Goal: Task Accomplishment & Management: Complete application form

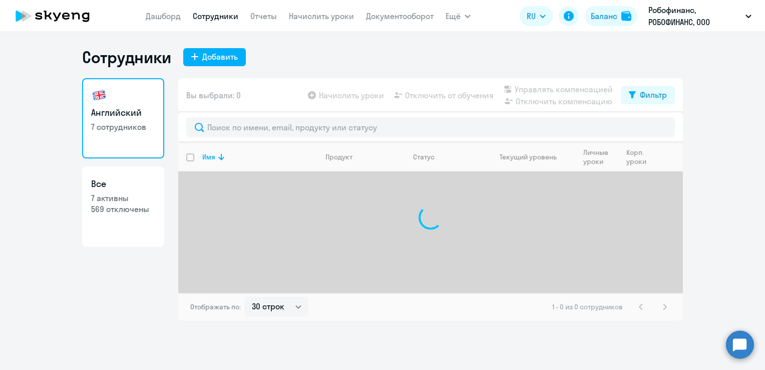
select select "30"
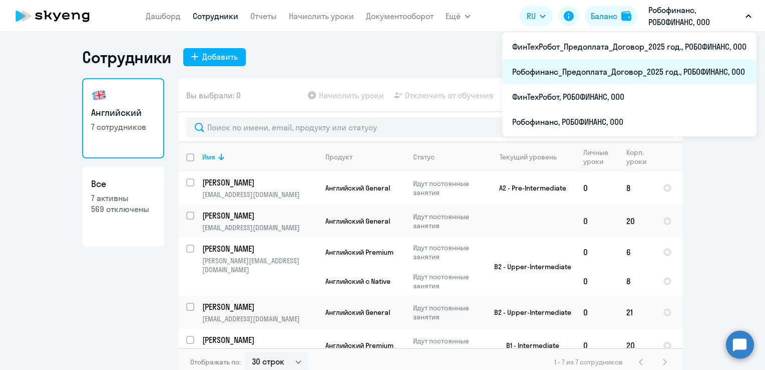
click at [563, 74] on li "Робофинанс_Предоплата_Договор_2025 год., РОБОФИНАНС, ООО" at bounding box center [629, 71] width 254 height 25
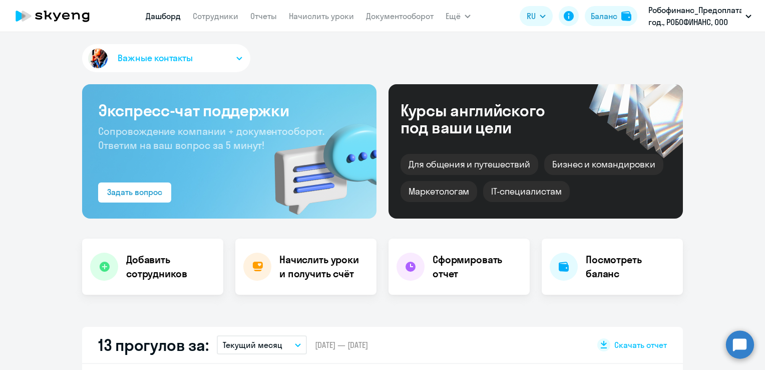
select select "30"
click at [215, 16] on link "Сотрудники" at bounding box center [216, 16] width 46 height 10
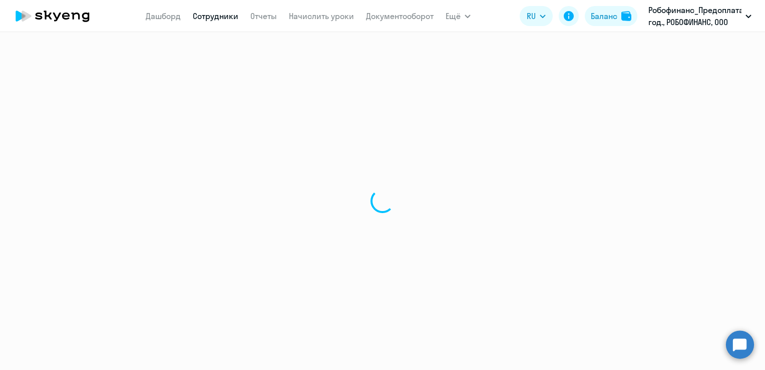
select select "30"
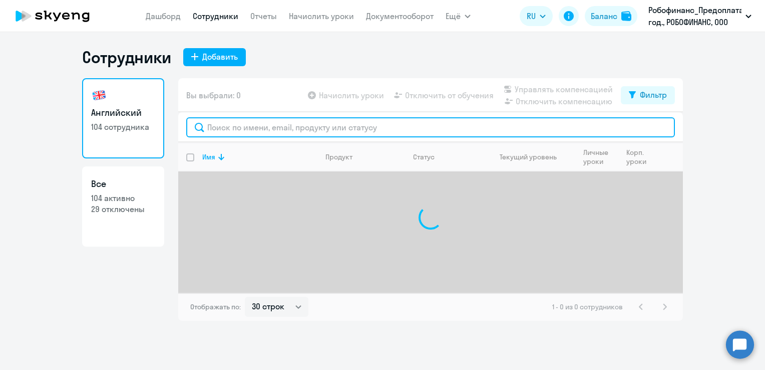
click at [221, 131] on input "text" at bounding box center [430, 127] width 489 height 20
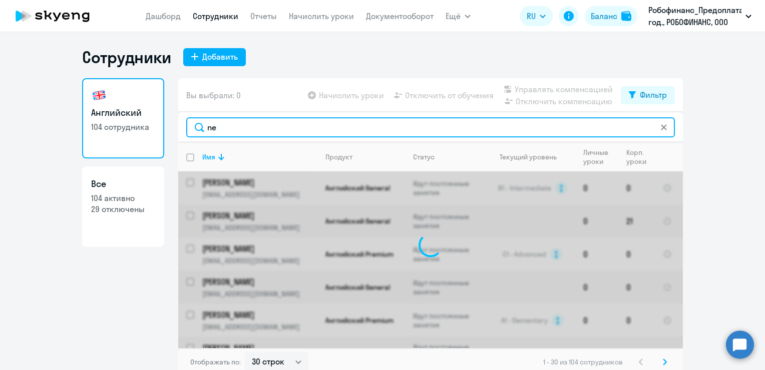
type input "n"
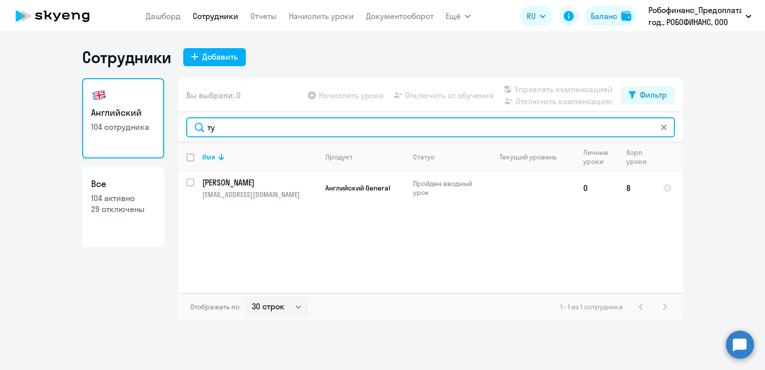
type input "т"
type input "t"
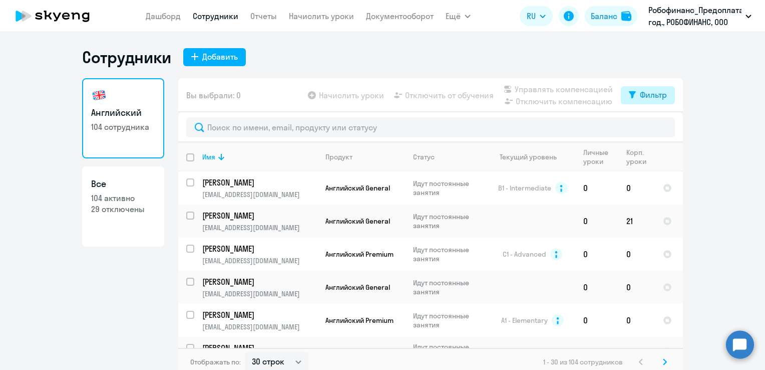
click at [648, 101] on button "Фильтр" at bounding box center [648, 95] width 54 height 18
click at [661, 128] on span at bounding box center [654, 128] width 17 height 10
click at [646, 128] on input "checkbox" at bounding box center [646, 127] width 1 height 1
checkbox input "true"
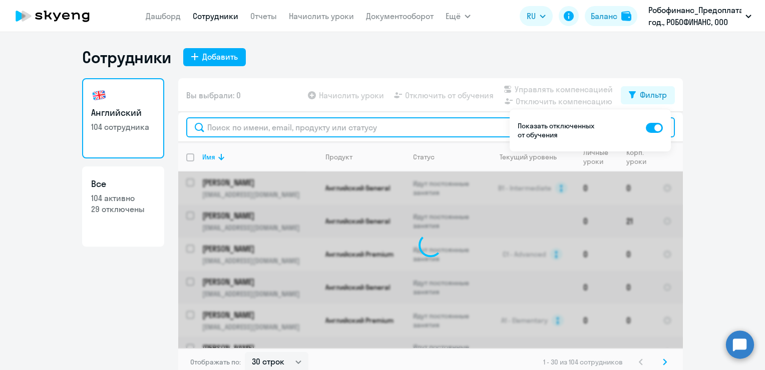
click at [449, 125] on input "text" at bounding box center [430, 127] width 489 height 20
type input "n"
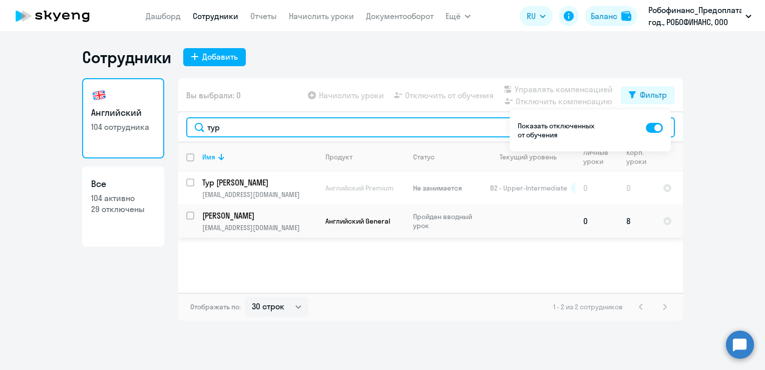
type input "тур"
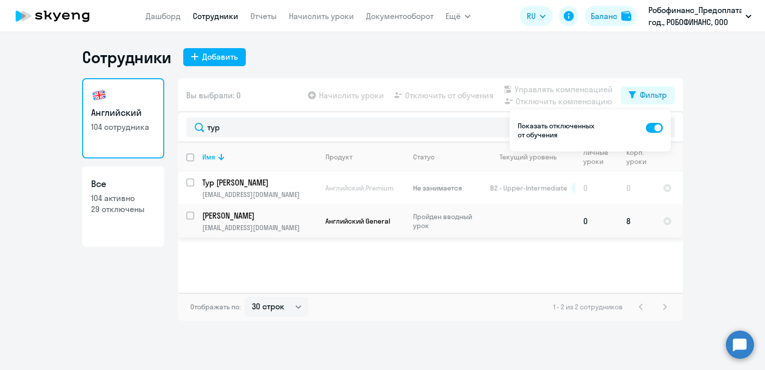
click at [360, 231] on td "Английский General" at bounding box center [362, 220] width 88 height 33
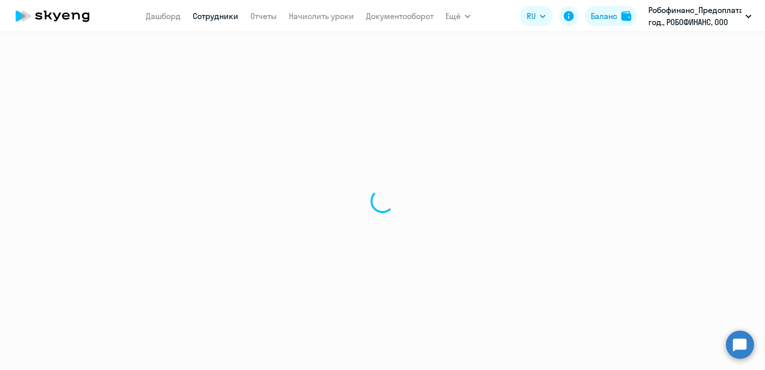
select select "english"
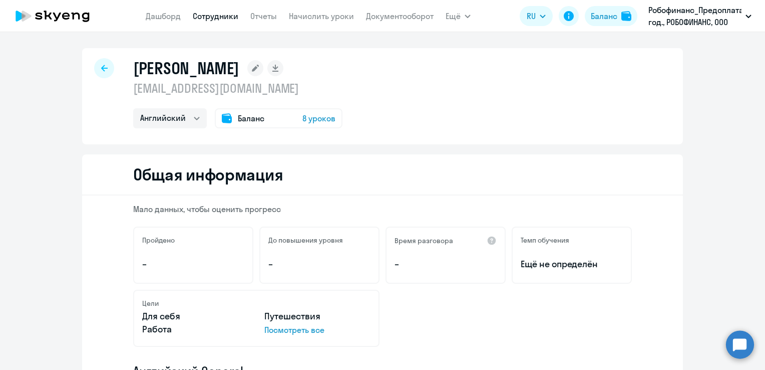
click at [320, 119] on span "8 уроков" at bounding box center [319, 118] width 33 height 12
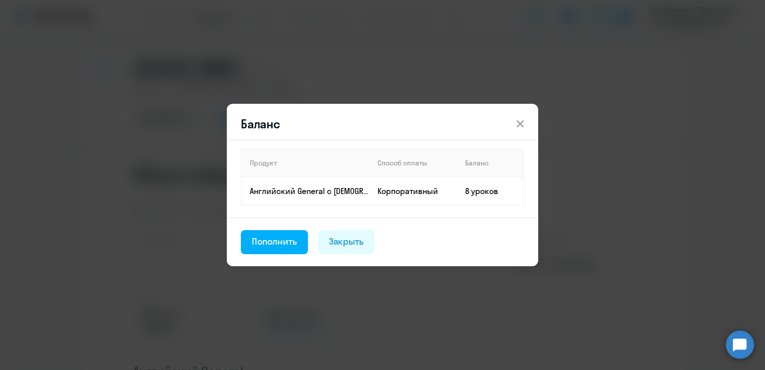
click at [521, 125] on icon at bounding box center [520, 123] width 7 height 7
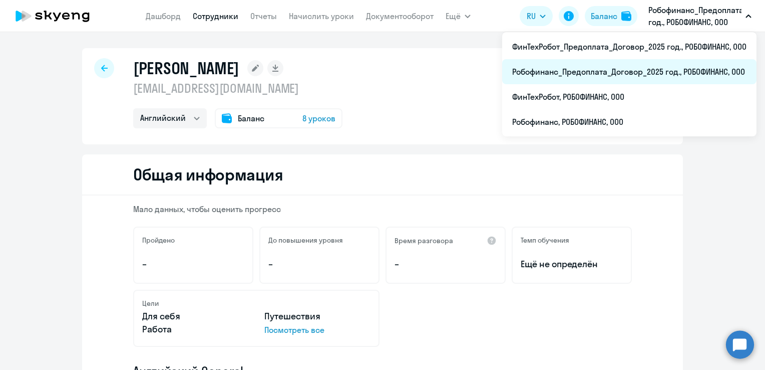
click at [620, 69] on li "Робофинанс_Предоплата_Договор_2025 год., РОБОФИНАНС, ООО" at bounding box center [629, 71] width 254 height 25
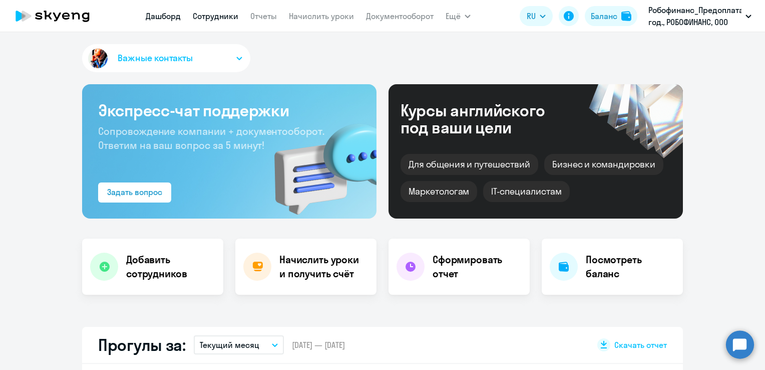
select select "30"
click at [224, 21] on link "Сотрудники" at bounding box center [216, 16] width 46 height 10
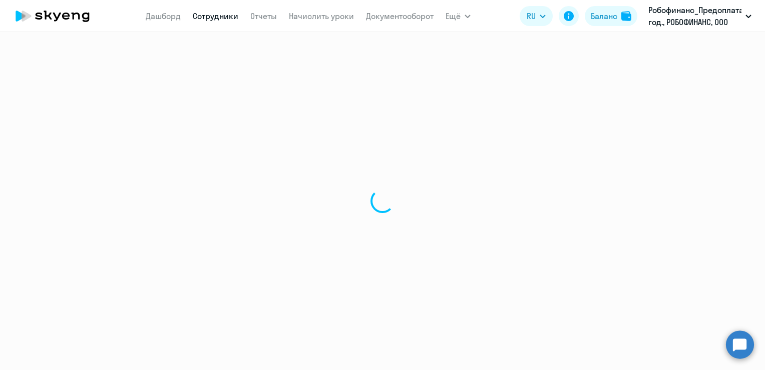
select select "30"
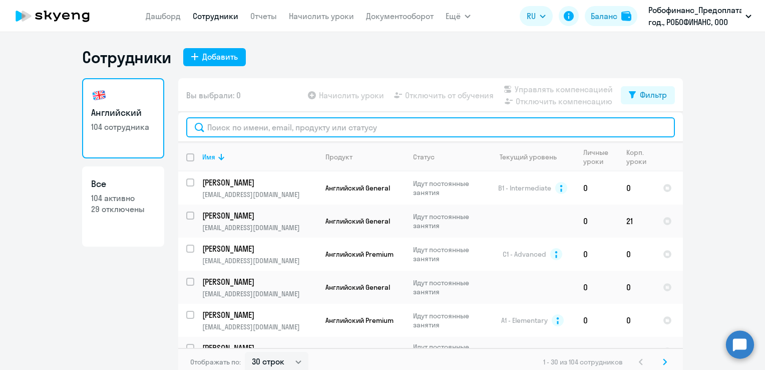
click at [225, 131] on input "text" at bounding box center [430, 127] width 489 height 20
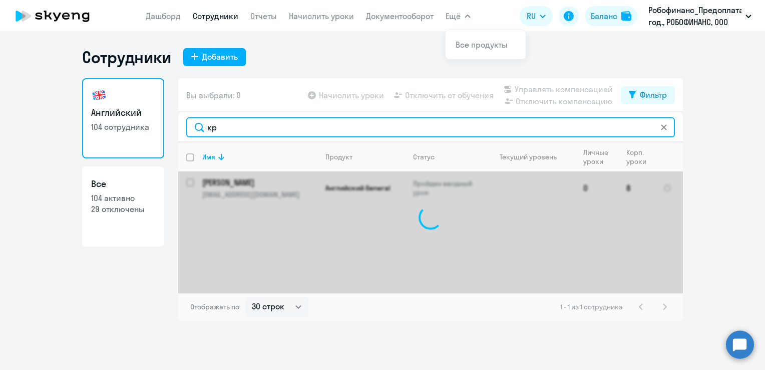
type input "к"
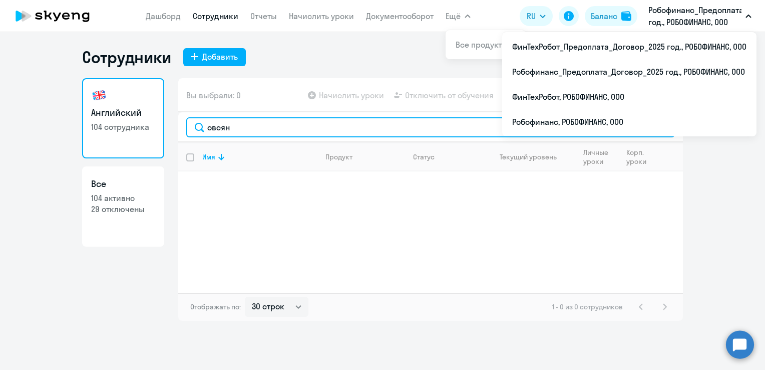
type input "овсян"
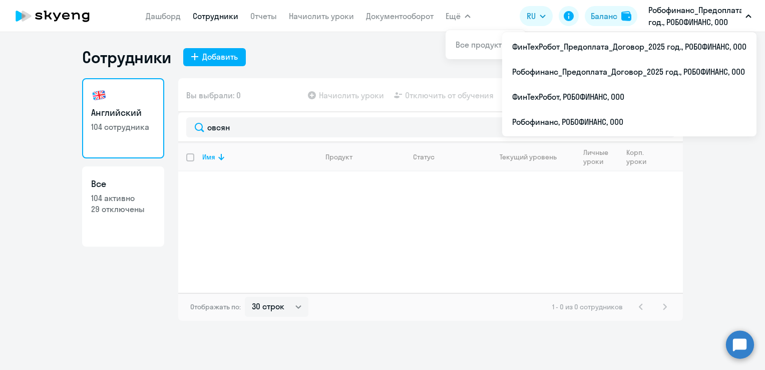
click at [697, 9] on p "Робофинанс_Предоплата_Договор_2025 год., РОБОФИНАНС, ООО" at bounding box center [695, 16] width 93 height 24
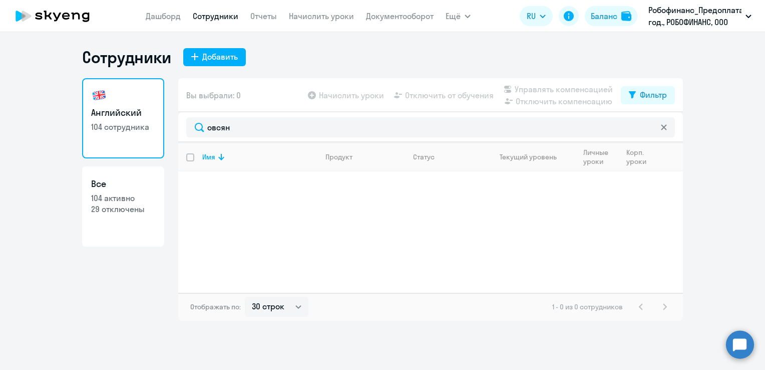
click at [697, 9] on p "Робофинанс_Предоплата_Договор_2025 год., РОБОФИНАНС, ООО" at bounding box center [695, 16] width 93 height 24
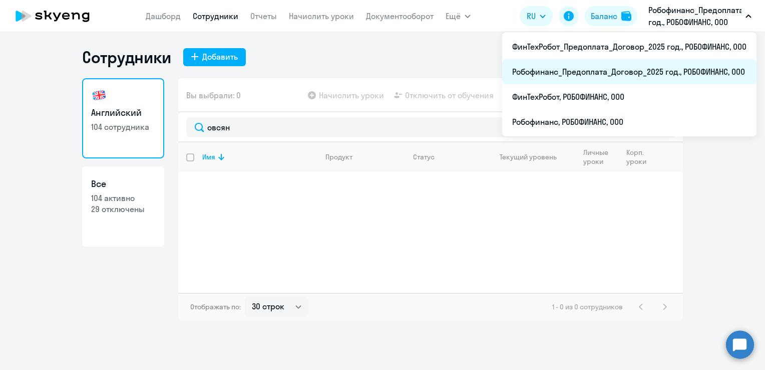
click at [649, 68] on li "Робофинанс_Предоплата_Договор_2025 год., РОБОФИНАНС, ООО" at bounding box center [629, 71] width 254 height 25
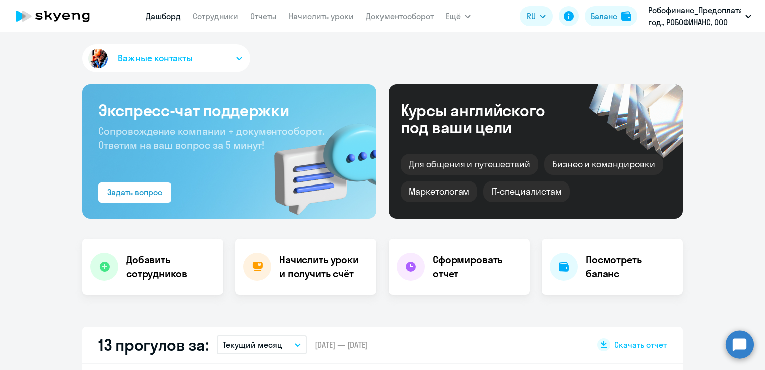
select select "30"
click at [220, 21] on link "Сотрудники" at bounding box center [216, 16] width 46 height 10
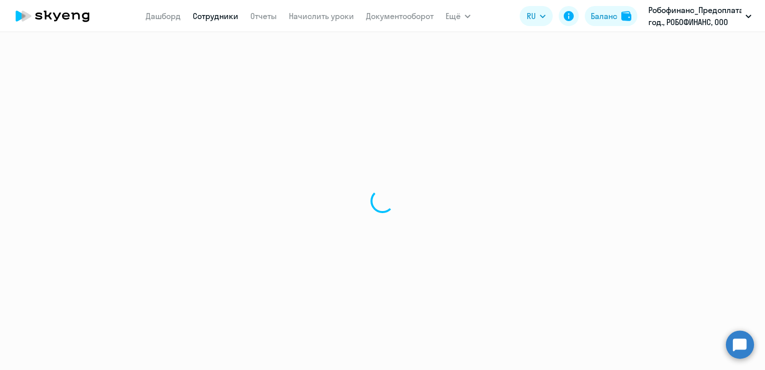
select select "30"
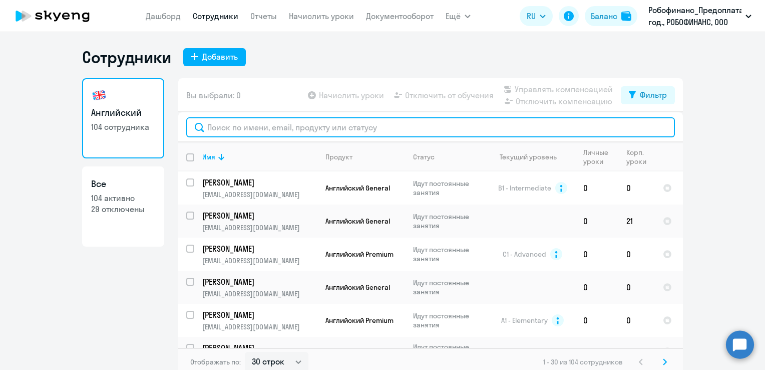
click at [243, 129] on input "text" at bounding box center [430, 127] width 489 height 20
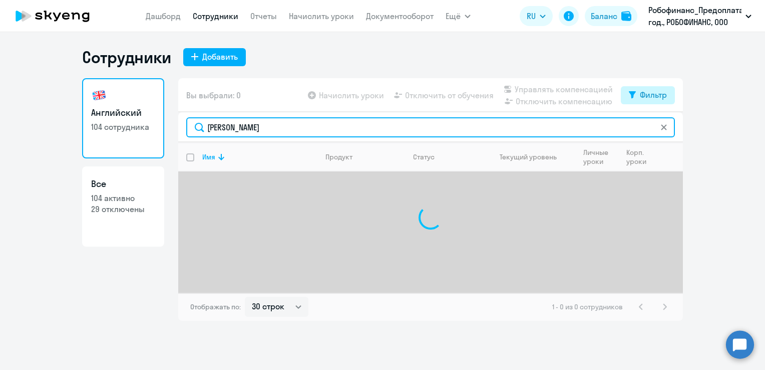
type input "[PERSON_NAME]"
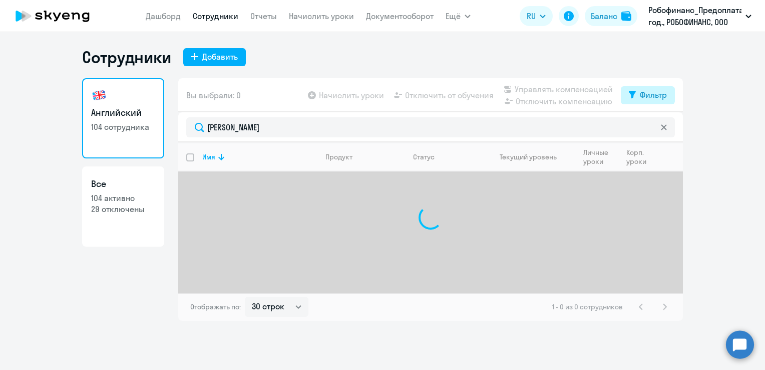
click at [636, 92] on button "Фильтр" at bounding box center [648, 95] width 54 height 18
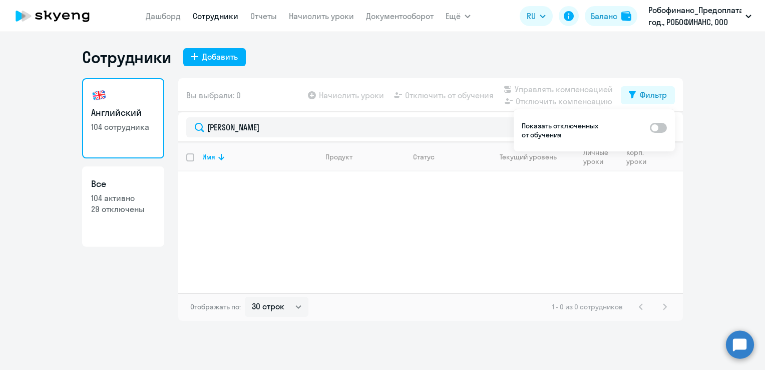
click at [664, 125] on span at bounding box center [658, 128] width 17 height 10
click at [650, 127] on input "checkbox" at bounding box center [650, 127] width 1 height 1
checkbox input "true"
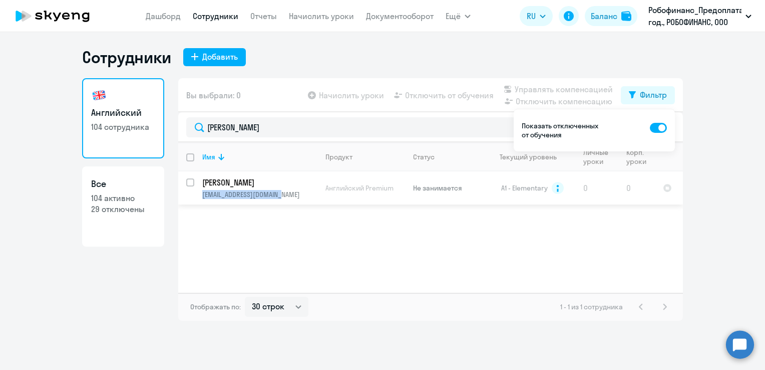
drag, startPoint x: 290, startPoint y: 197, endPoint x: 198, endPoint y: 194, distance: 91.7
click at [198, 194] on td "[PERSON_NAME] [EMAIL_ADDRESS][DOMAIN_NAME]" at bounding box center [255, 187] width 123 height 33
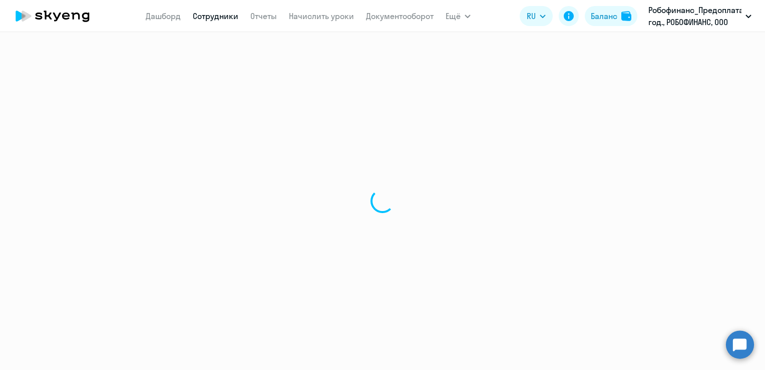
select select "english"
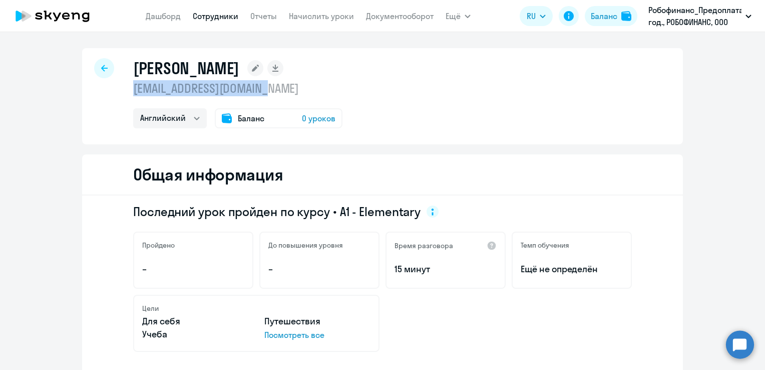
drag, startPoint x: 281, startPoint y: 88, endPoint x: 126, endPoint y: 95, distance: 154.9
click at [126, 95] on div "[PERSON_NAME] [EMAIL_ADDRESS][DOMAIN_NAME] Английский Баланс 0 уроков" at bounding box center [382, 96] width 601 height 96
copy p "[EMAIL_ADDRESS][DOMAIN_NAME]"
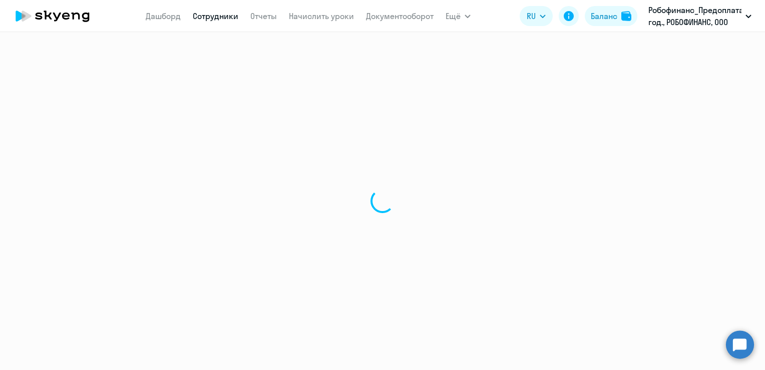
select select "30"
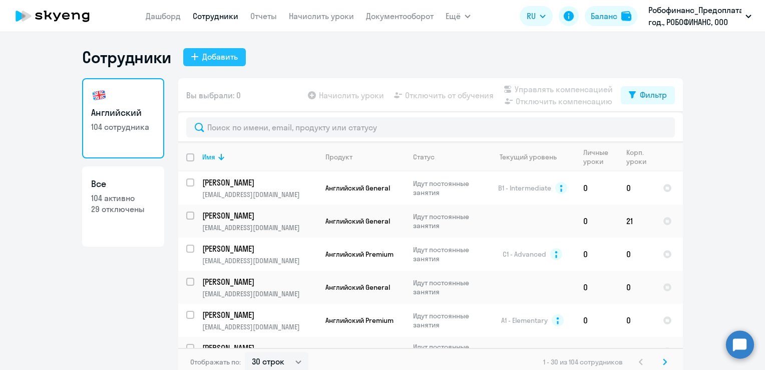
click at [196, 50] on button "Добавить" at bounding box center [214, 57] width 63 height 18
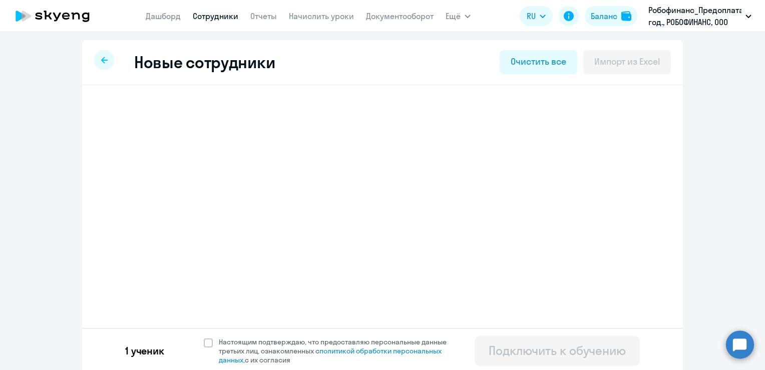
select select "english_adult_not_native_speaker_premium"
select select "1"
click at [166, 155] on span "Добавить ученика" at bounding box center [178, 155] width 69 height 11
select select "english_adult_not_native_speaker"
select select "7"
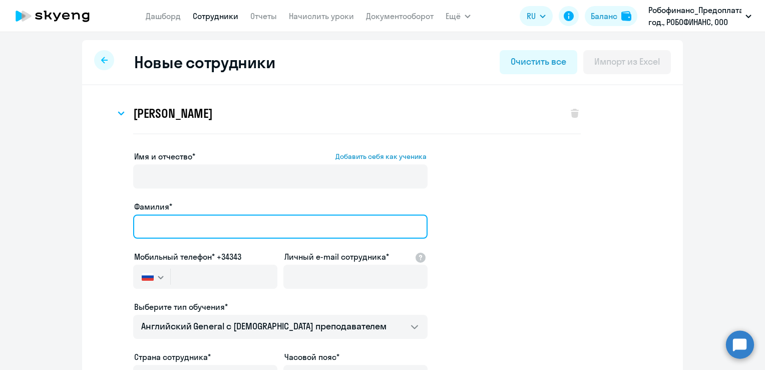
click at [158, 227] on input "Фамилия*" at bounding box center [280, 226] width 294 height 24
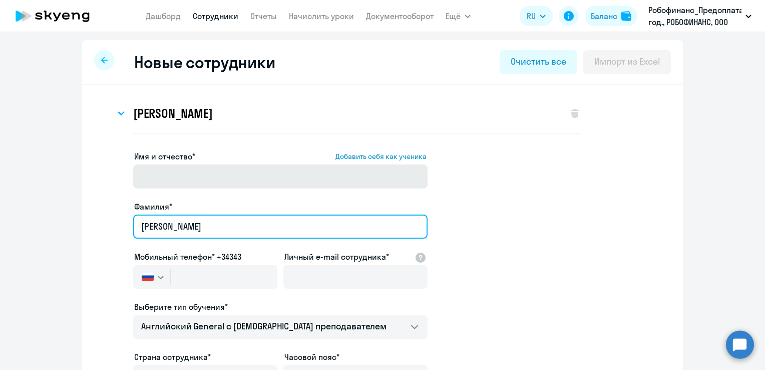
type input "[PERSON_NAME]"
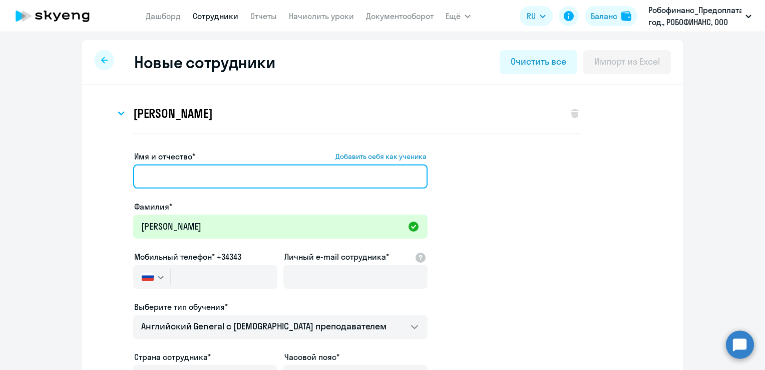
click at [184, 174] on input "Имя и отчество* Добавить себя как ученика" at bounding box center [280, 176] width 294 height 24
type input "[PERSON_NAME]"
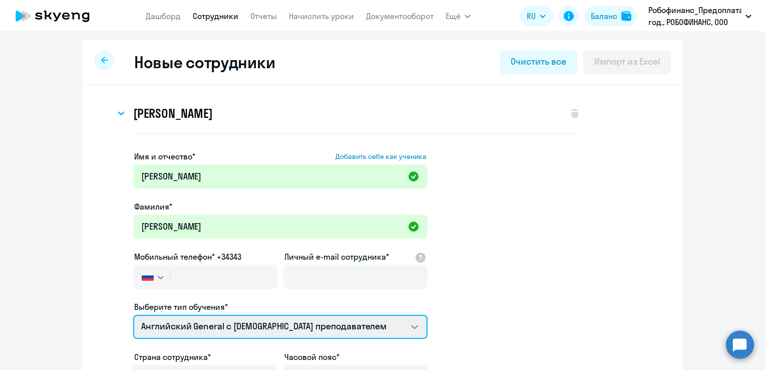
click at [244, 323] on select "Премиум [DEMOGRAPHIC_DATA] с русскоговорящим преподавателем Английский General …" at bounding box center [280, 327] width 294 height 24
select select "english_adult_not_native_speaker_premium"
click at [133, 315] on select "Премиум [DEMOGRAPHIC_DATA] с русскоговорящим преподавателем Английский General …" at bounding box center [280, 327] width 294 height 24
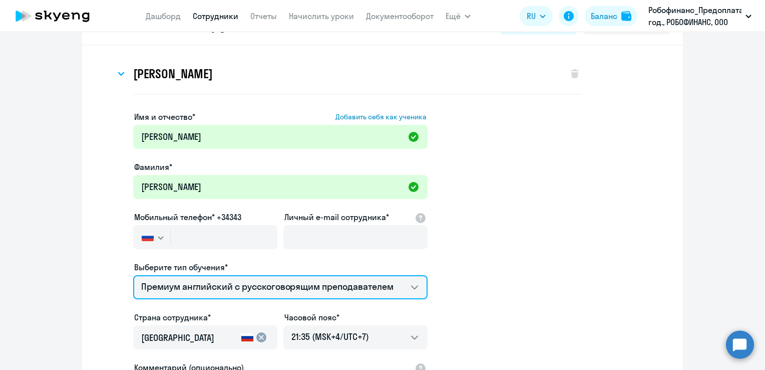
scroll to position [43, 0]
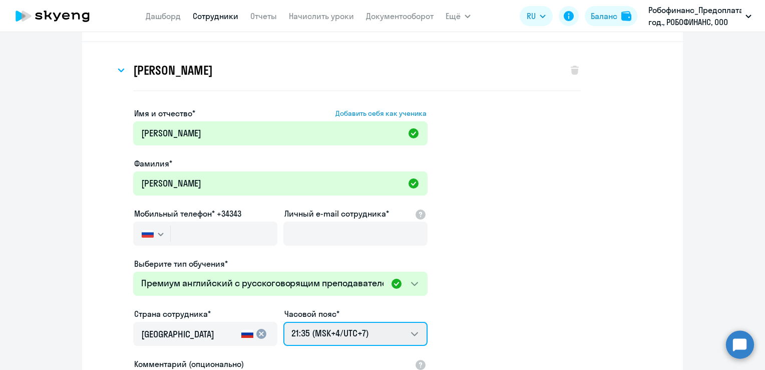
click at [410, 328] on select "03:35 (MSK-14/UTC-11) 04:35 (MSK-13/UTC-10) 05:35 (MSK-12/UTC-9) 06:35 (MSK-11/…" at bounding box center [355, 334] width 144 height 24
select select "3"
click at [283, 322] on select "03:35 (MSK-14/UTC-11) 04:35 (MSK-13/UTC-10) 05:35 (MSK-12/UTC-9) 06:35 (MSK-11/…" at bounding box center [355, 334] width 144 height 24
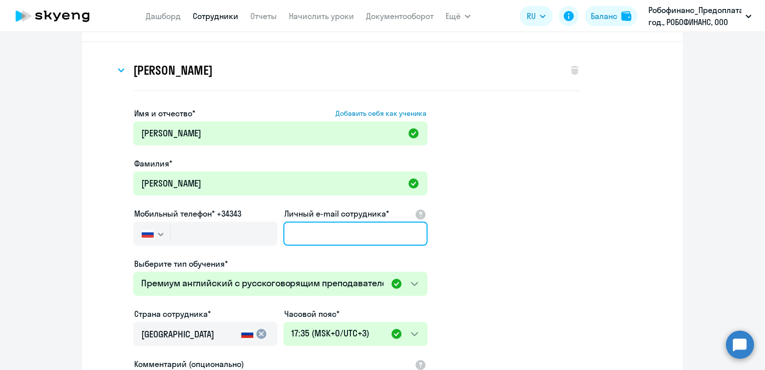
click at [366, 236] on input "Личный e-mail сотрудника*" at bounding box center [355, 233] width 144 height 24
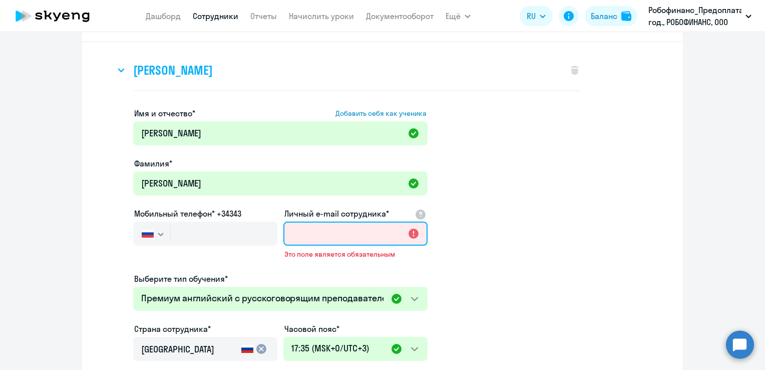
paste input "[PHONE_NUMBER]"
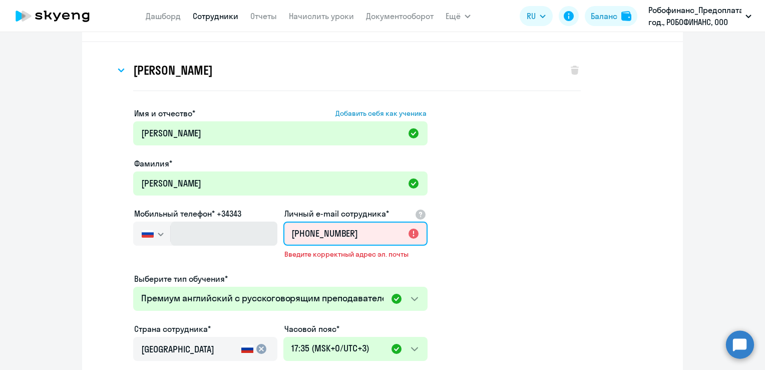
type input "[PHONE_NUMBER]"
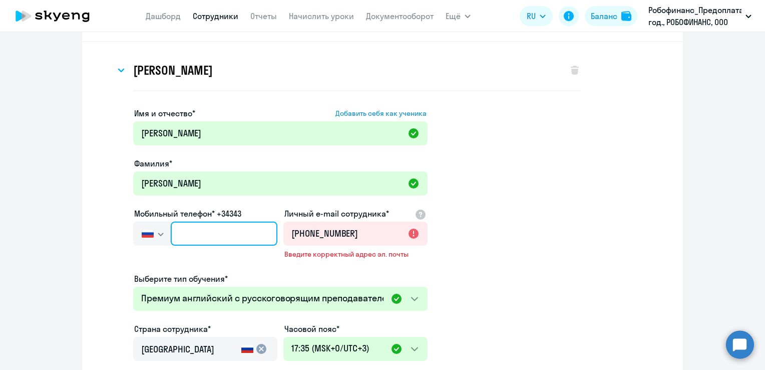
click at [190, 228] on input "text" at bounding box center [224, 233] width 107 height 24
paste input "[PHONE_NUMBER]"
type input "[PHONE_NUMBER]"
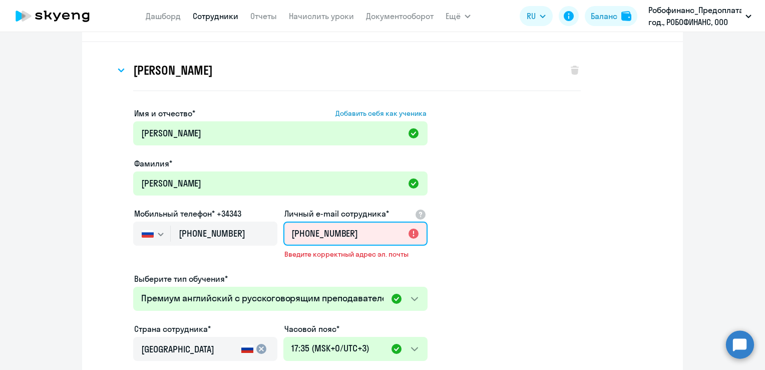
click at [347, 228] on input "[PHONE_NUMBER]" at bounding box center [355, 233] width 144 height 24
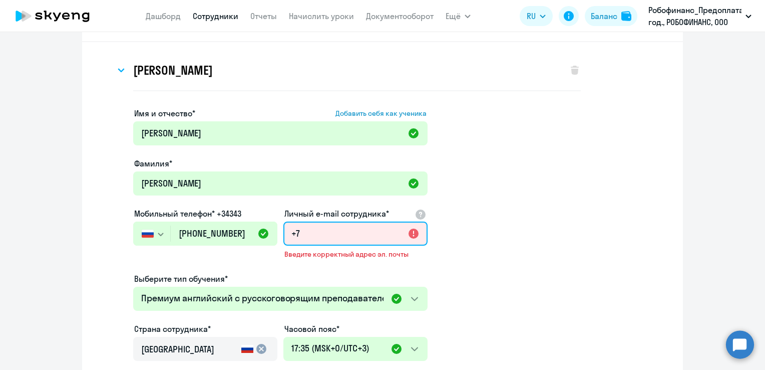
type input "+"
type input "n"
click at [321, 235] on input "n" at bounding box center [355, 233] width 144 height 24
paste input "[EMAIL_ADDRESS][DOMAIN_NAME]"
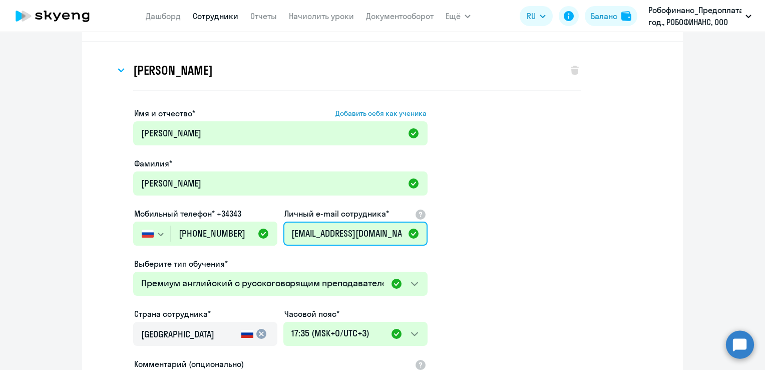
type input "[EMAIL_ADDRESS][DOMAIN_NAME]"
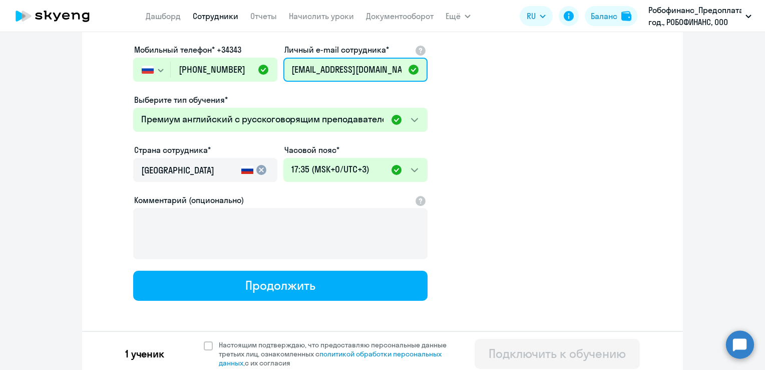
scroll to position [211, 0]
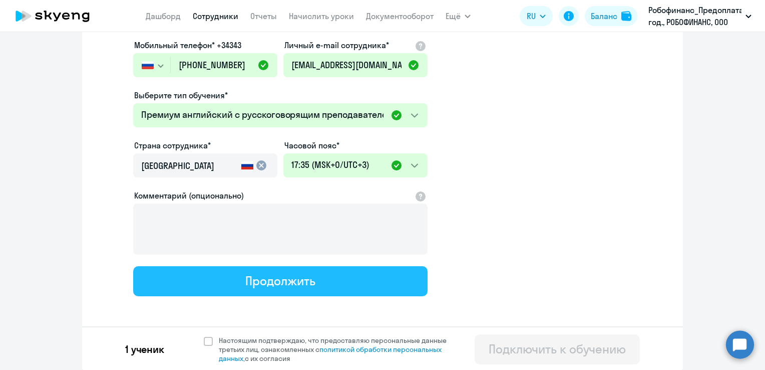
click at [340, 281] on button "Продолжить" at bounding box center [280, 281] width 294 height 30
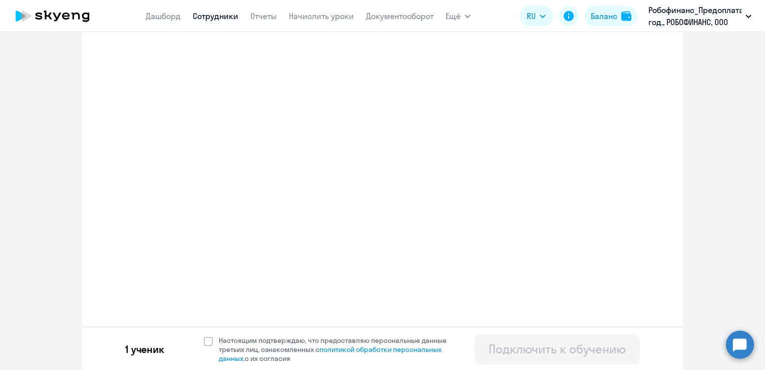
select select "english_adult_not_native_speaker_premium"
select select "1"
select select "english_adult_not_native_speaker_premium"
select select "3"
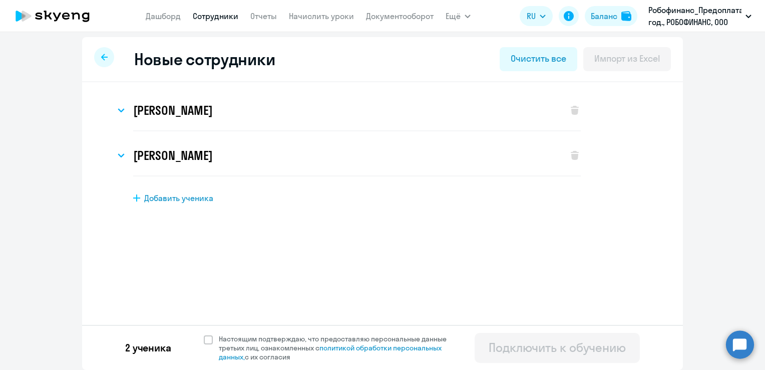
scroll to position [0, 0]
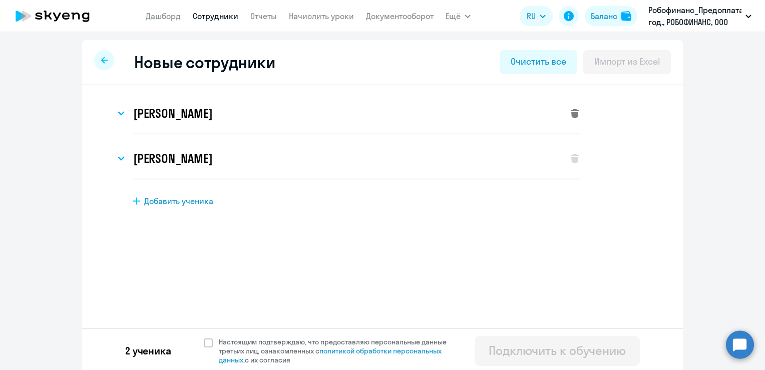
click at [571, 111] on icon at bounding box center [575, 113] width 8 height 9
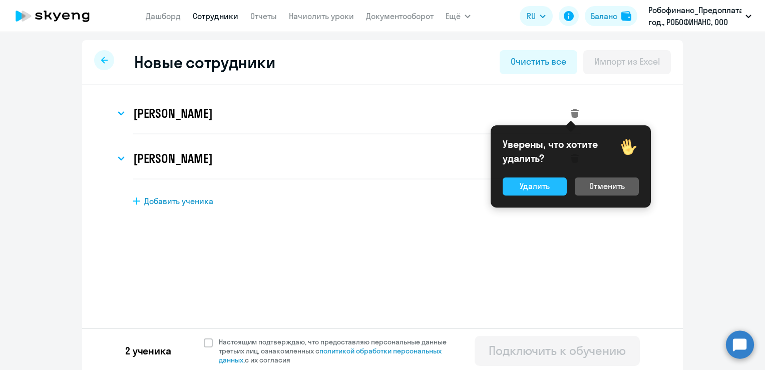
click at [551, 185] on button "Удалить" at bounding box center [535, 186] width 64 height 18
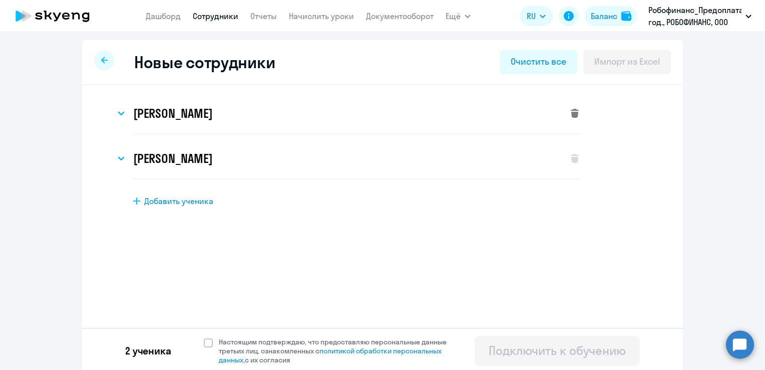
select select "english_adult_not_native_speaker_premium"
select select "3"
click at [219, 339] on span "Настоящим подтверждаю, что предоставляю персональные данные третьих лиц, ознако…" at bounding box center [339, 350] width 240 height 27
click at [204, 337] on input "Настоящим подтверждаю, что предоставляю персональные данные третьих лиц, ознако…" at bounding box center [203, 337] width 1 height 1
checkbox input "true"
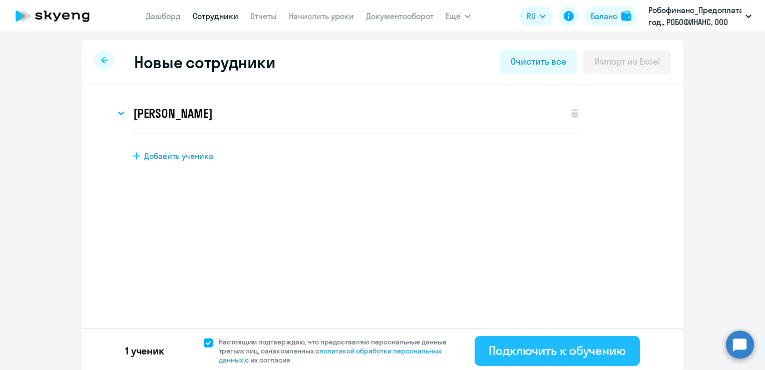
click at [569, 348] on div "Подключить к обучению" at bounding box center [557, 350] width 137 height 16
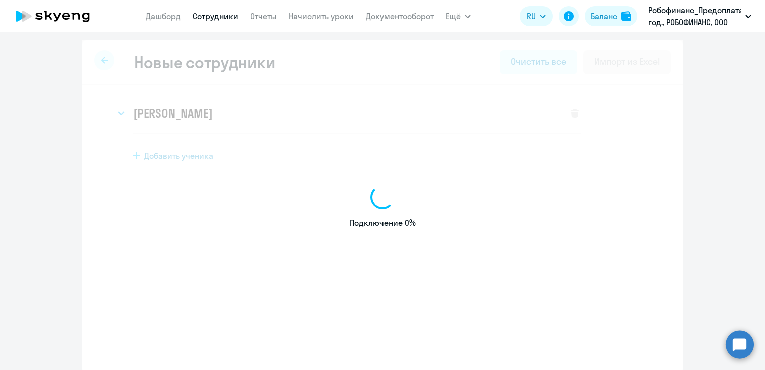
select select "english_adult_not_native_speaker"
select select "7"
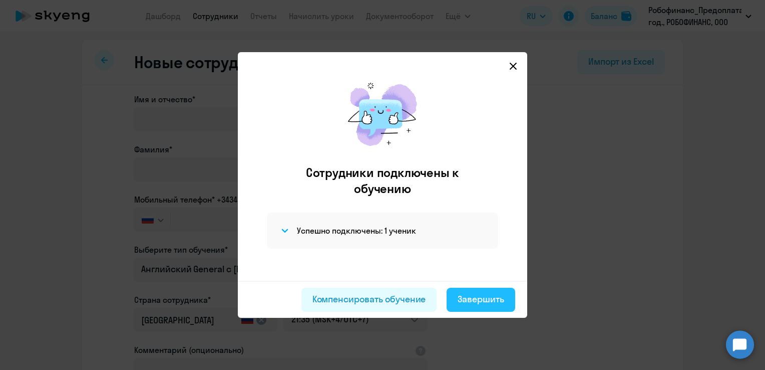
click at [472, 295] on div "Завершить" at bounding box center [481, 298] width 47 height 13
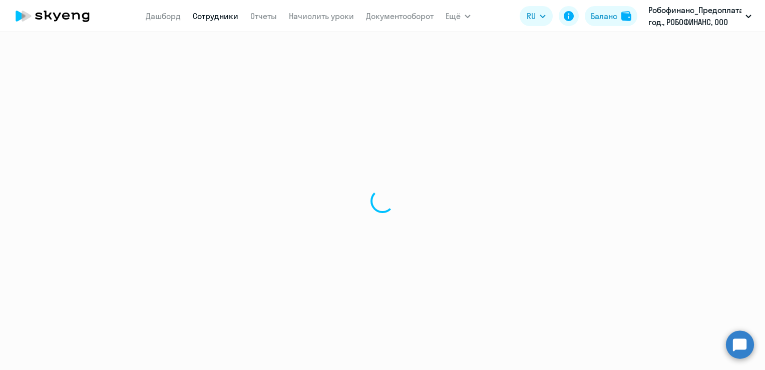
select select "30"
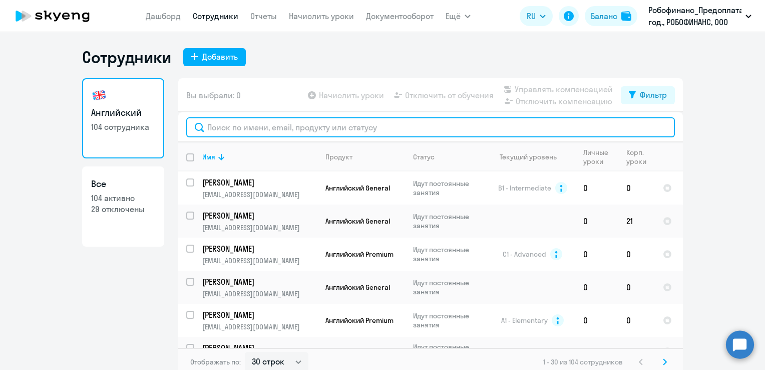
click at [357, 130] on input "text" at bounding box center [430, 127] width 489 height 20
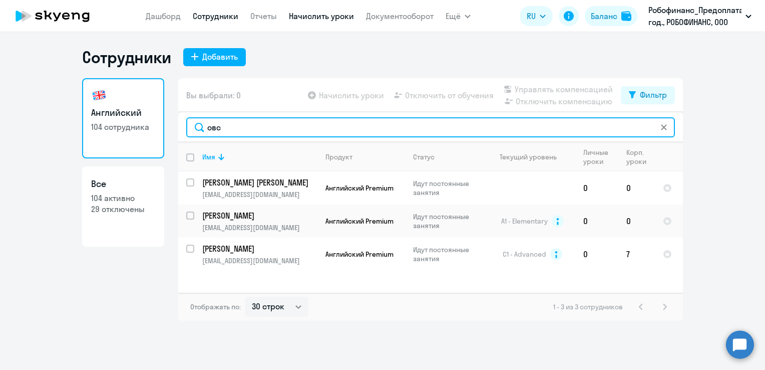
type input "овс"
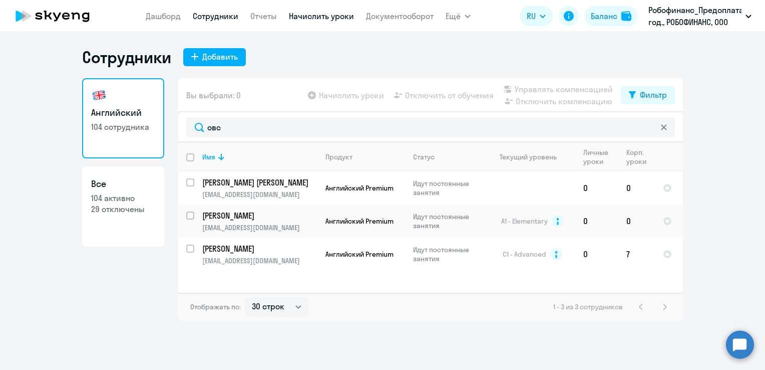
click at [332, 17] on link "Начислить уроки" at bounding box center [321, 16] width 65 height 10
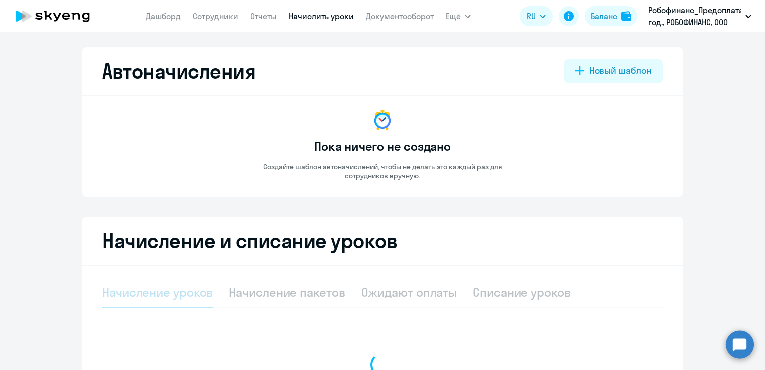
select select "10"
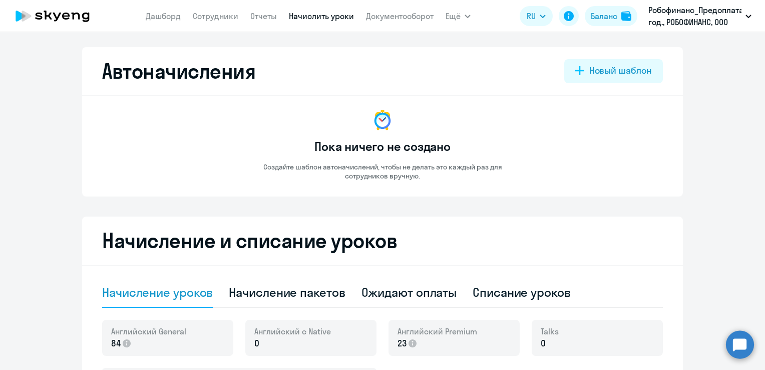
scroll to position [295, 0]
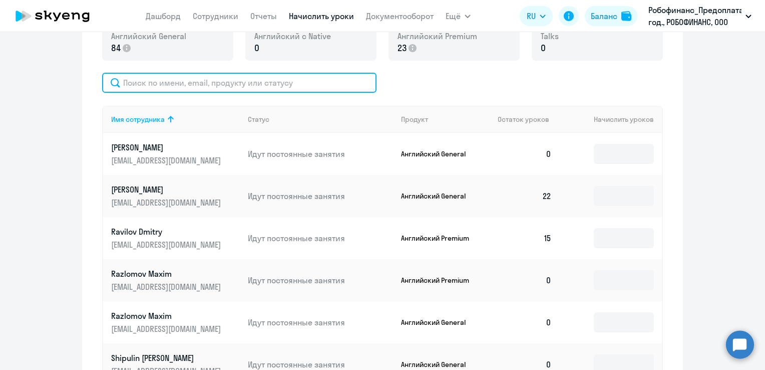
click at [332, 83] on input "text" at bounding box center [239, 83] width 274 height 20
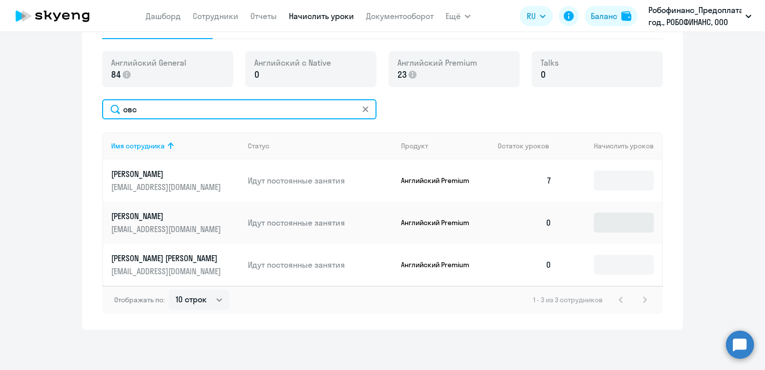
type input "овс"
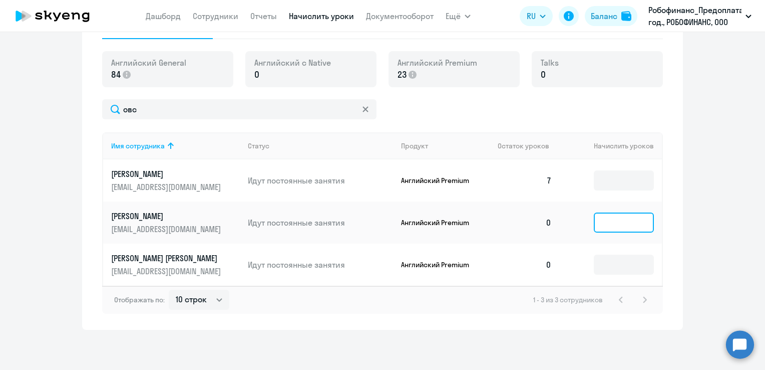
click at [613, 220] on input at bounding box center [624, 222] width 60 height 20
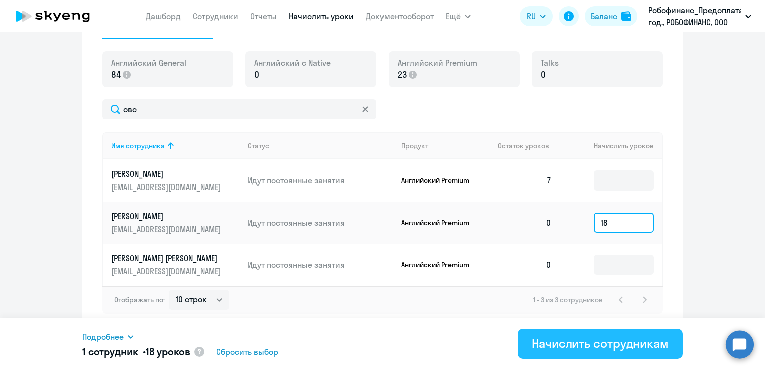
type input "18"
click at [627, 338] on div "Начислить сотрудникам" at bounding box center [600, 343] width 137 height 16
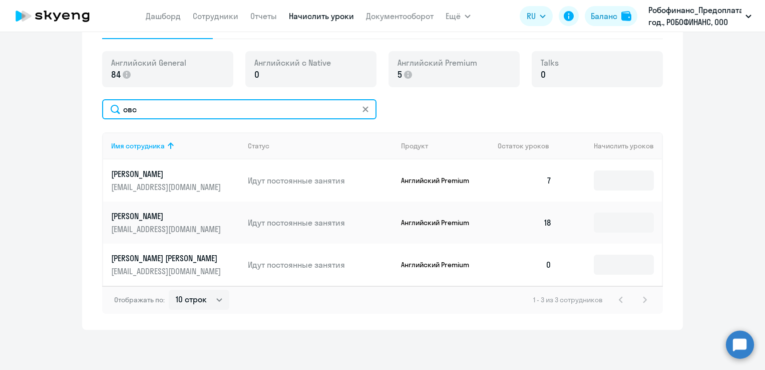
click at [144, 110] on input "овс" at bounding box center [239, 109] width 274 height 20
type input "о"
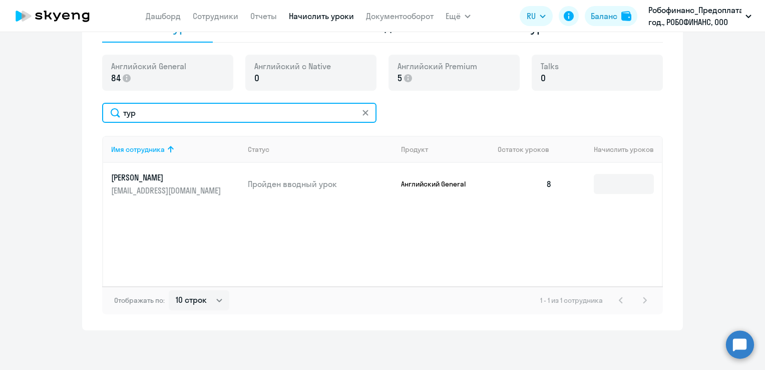
scroll to position [0, 0]
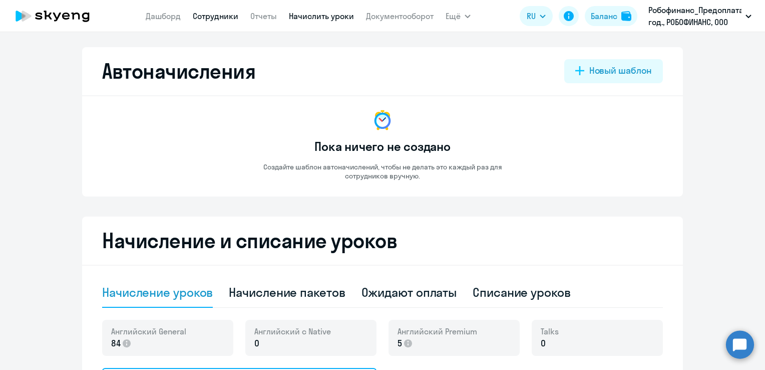
type input "тур"
click at [215, 18] on link "Сотрудники" at bounding box center [216, 16] width 46 height 10
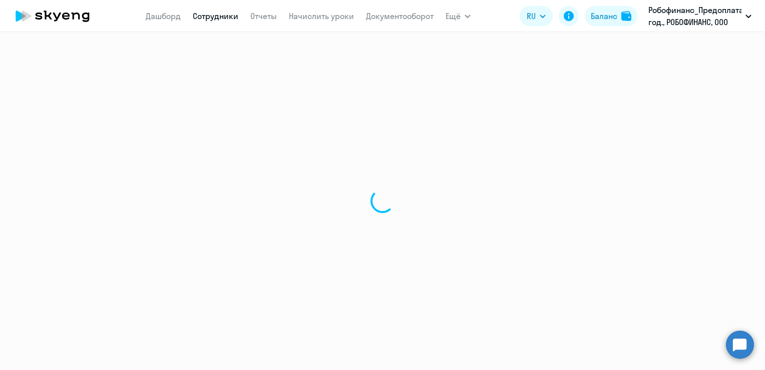
select select "30"
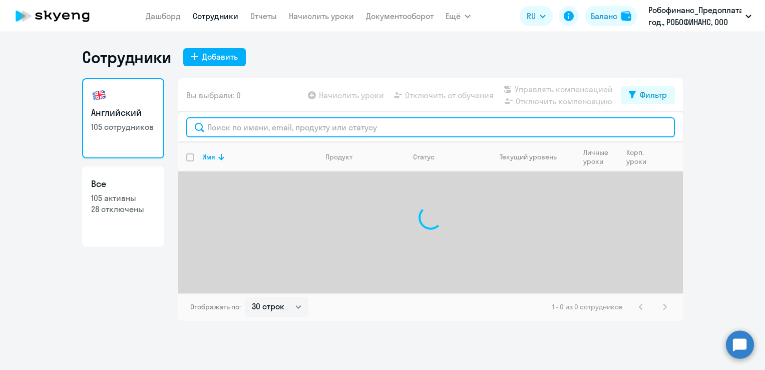
click at [253, 128] on input "text" at bounding box center [430, 127] width 489 height 20
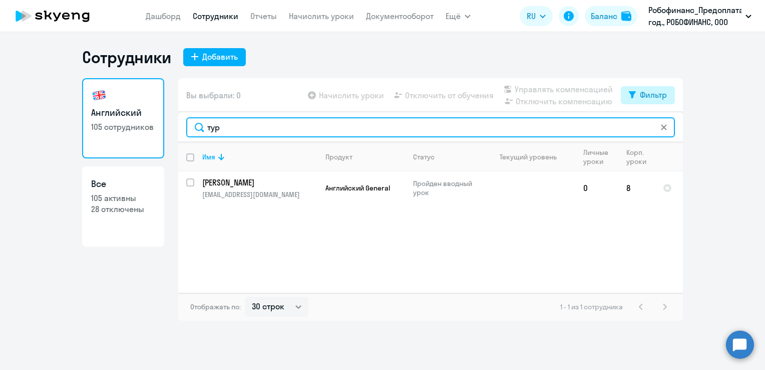
type input "тур"
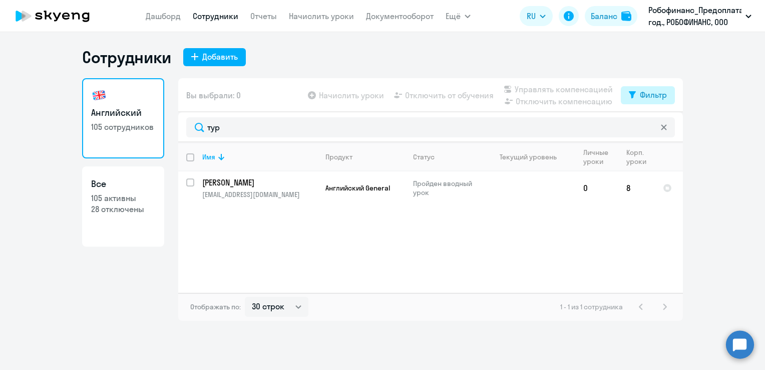
click at [663, 95] on div "Фильтр" at bounding box center [653, 95] width 27 height 12
click at [661, 130] on span at bounding box center [658, 128] width 17 height 10
click at [650, 128] on input "checkbox" at bounding box center [650, 127] width 1 height 1
checkbox input "true"
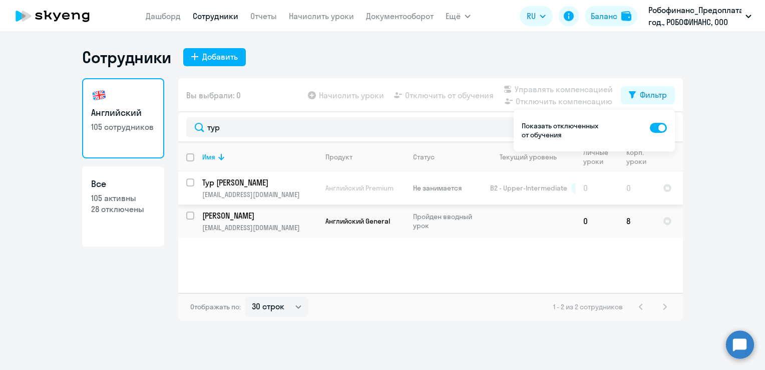
click at [287, 190] on p "[EMAIL_ADDRESS][DOMAIN_NAME]" at bounding box center [259, 194] width 115 height 9
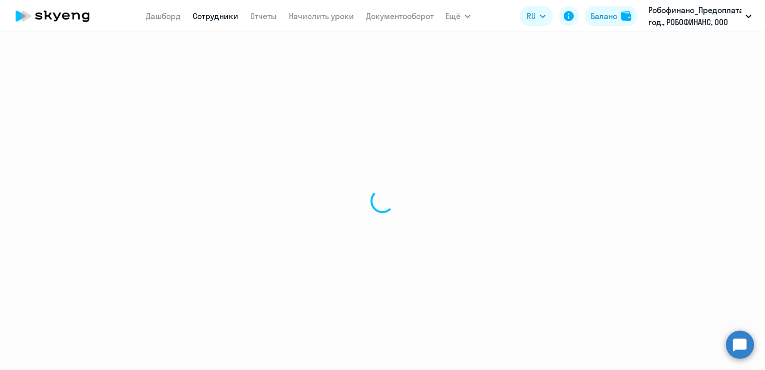
select select "english"
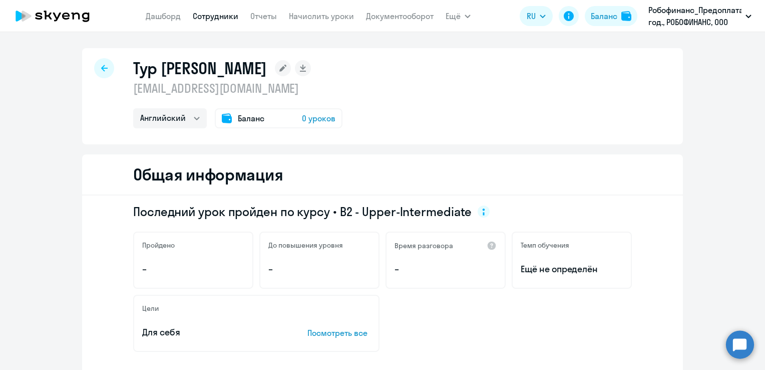
drag, startPoint x: 249, startPoint y: 89, endPoint x: 123, endPoint y: 92, distance: 126.2
click at [123, 92] on div "Тур [PERSON_NAME] [EMAIL_ADDRESS][DOMAIN_NAME] Английский Баланс 0 уроков" at bounding box center [382, 96] width 601 height 96
copy p "[EMAIL_ADDRESS][DOMAIN_NAME]"
click at [218, 17] on link "Сотрудники" at bounding box center [216, 16] width 46 height 10
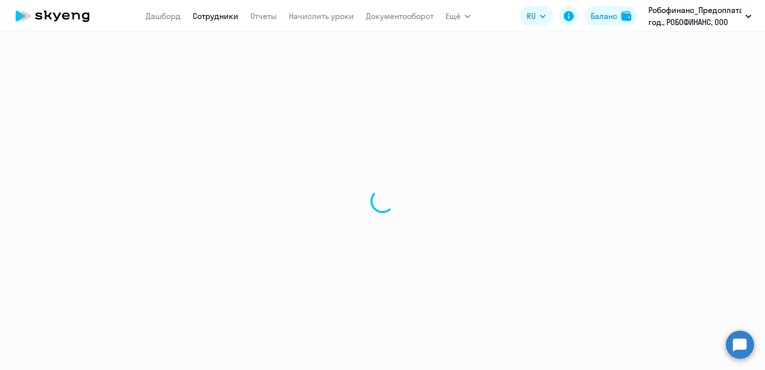
select select "30"
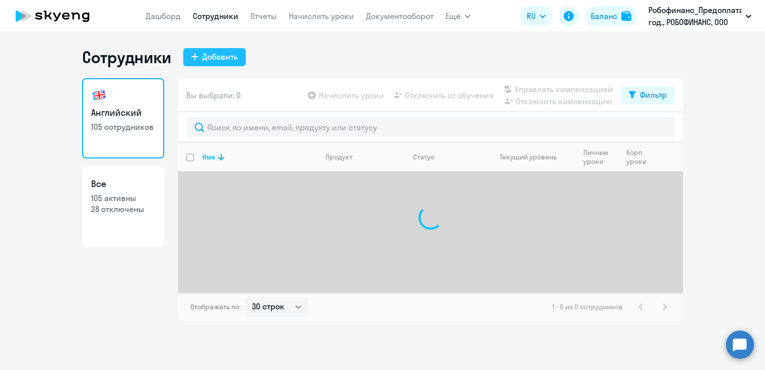
click at [205, 57] on div "Добавить" at bounding box center [220, 57] width 36 height 12
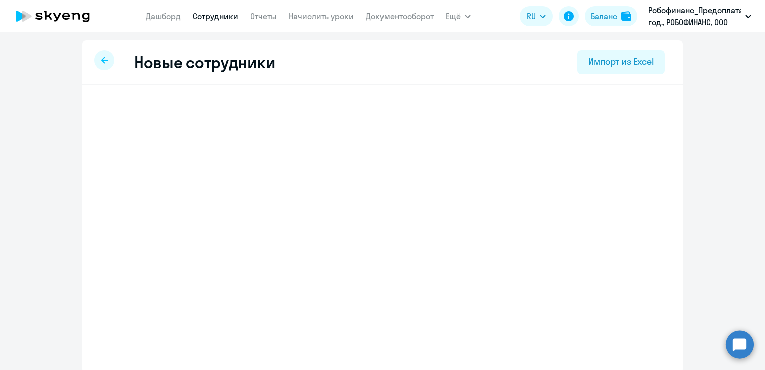
select select "english_adult_not_native_speaker"
select select "7"
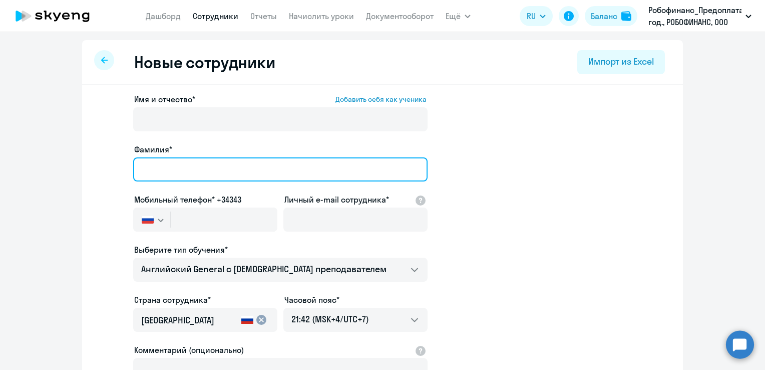
click at [210, 168] on input "Фамилия*" at bounding box center [280, 169] width 294 height 24
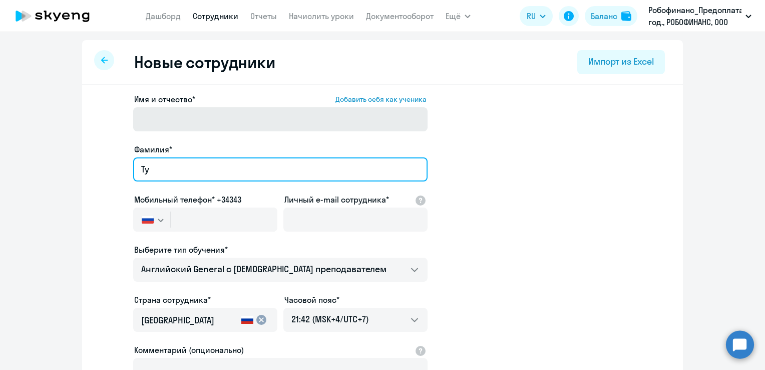
type input "Т"
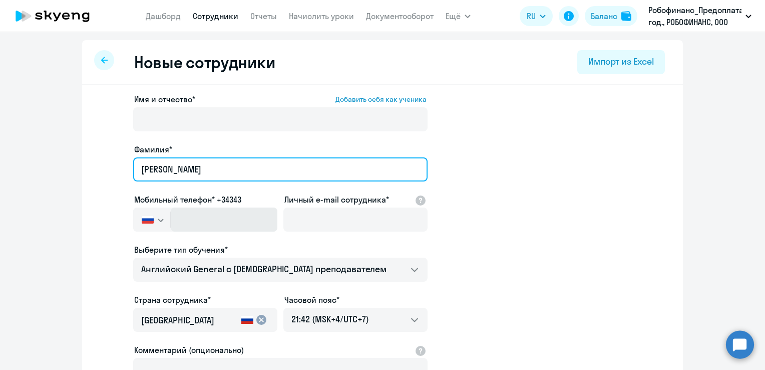
type input "[PERSON_NAME]"
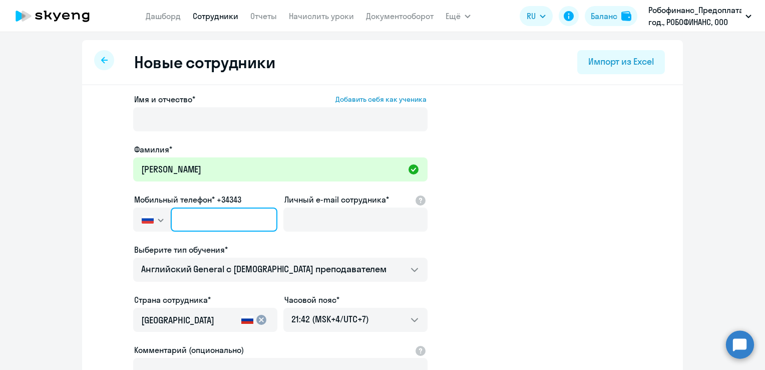
click at [238, 220] on input "text" at bounding box center [224, 219] width 107 height 24
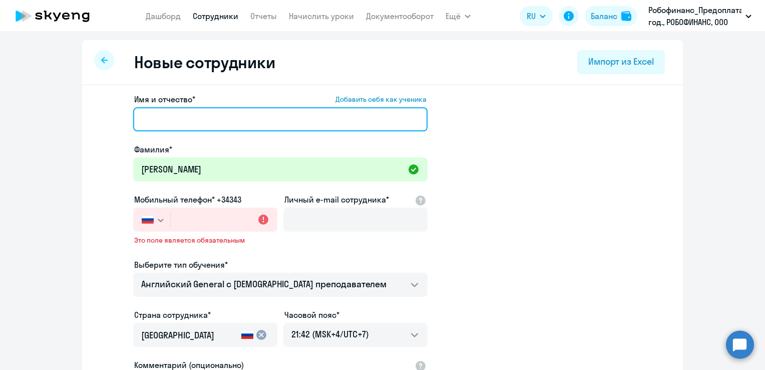
click at [211, 123] on input "Имя и отчество* Добавить себя как ученика" at bounding box center [280, 119] width 294 height 24
type input "Тур"
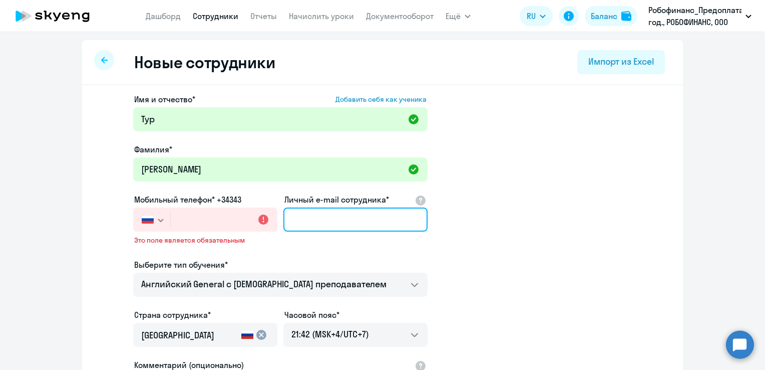
click at [345, 216] on input "Личный e-mail сотрудника*" at bounding box center [355, 219] width 144 height 24
paste input "[EMAIL_ADDRESS][DOMAIN_NAME]"
type input "[EMAIL_ADDRESS][DOMAIN_NAME]"
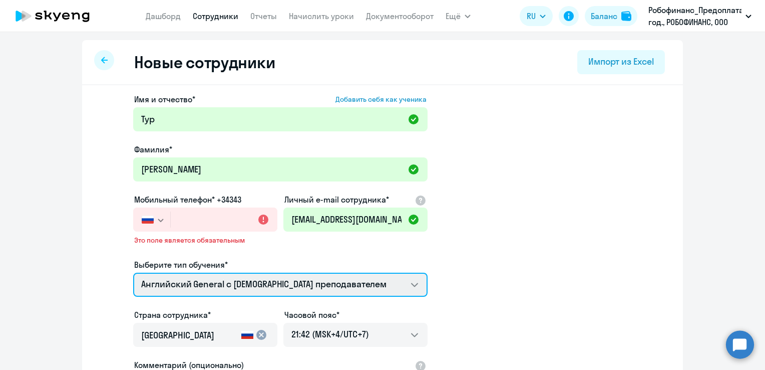
click at [328, 281] on select "Премиум [DEMOGRAPHIC_DATA] с русскоговорящим преподавателем Английский General …" at bounding box center [280, 284] width 294 height 24
select select "english_adult_not_native_speaker_premium"
click at [133, 272] on select "Премиум [DEMOGRAPHIC_DATA] с русскоговорящим преподавателем Английский General …" at bounding box center [280, 284] width 294 height 24
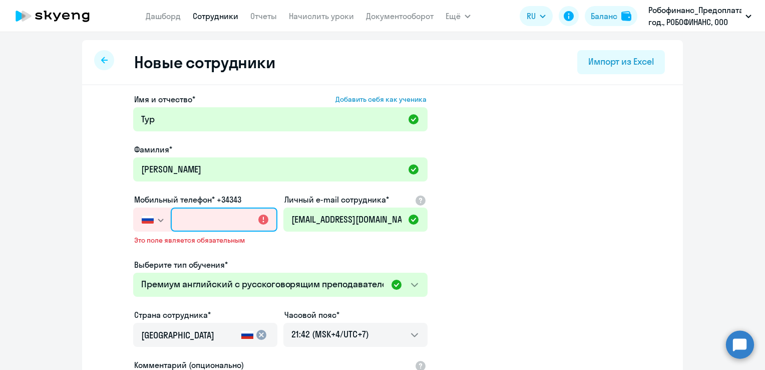
click at [236, 219] on input "text" at bounding box center [224, 219] width 107 height 24
type input "+7 8"
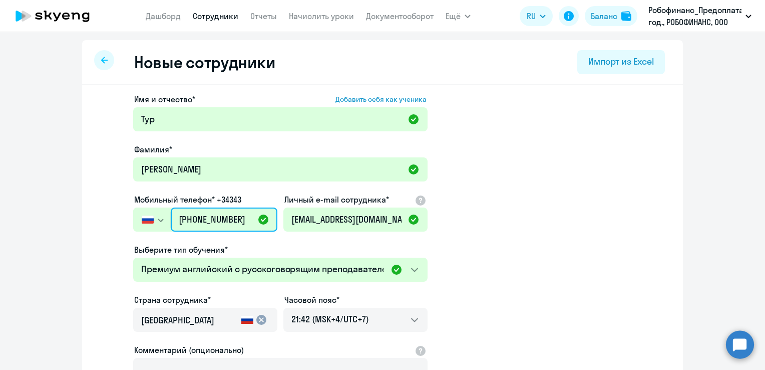
type input "[PHONE_NUMBER]"
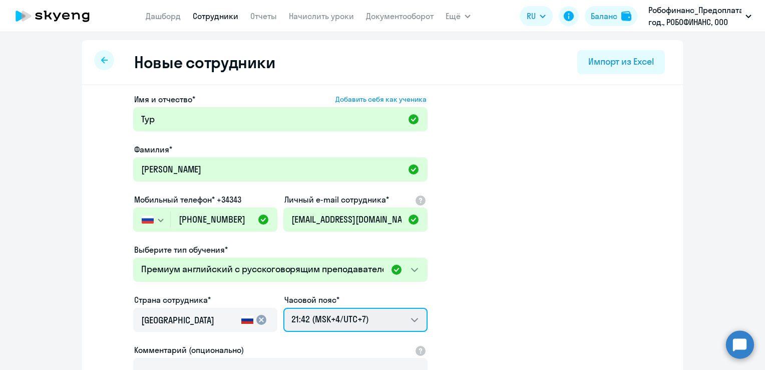
click at [411, 323] on select "03:42 (MSK-14/UTC-11) 04:42 (MSK-13/UTC-10) 05:42 (MSK-12/UTC-9) 06:42 (MSK-11/…" at bounding box center [355, 320] width 144 height 24
select select "3"
click at [283, 308] on select "03:42 (MSK-14/UTC-11) 04:42 (MSK-13/UTC-10) 05:42 (MSK-12/UTC-9) 06:42 (MSK-11/…" at bounding box center [355, 320] width 144 height 24
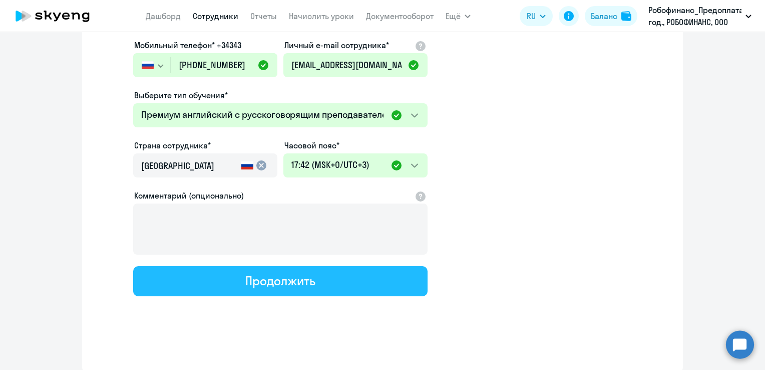
click at [331, 287] on button "Продолжить" at bounding box center [280, 281] width 294 height 30
select select "english_adult_not_native_speaker_premium"
select select "3"
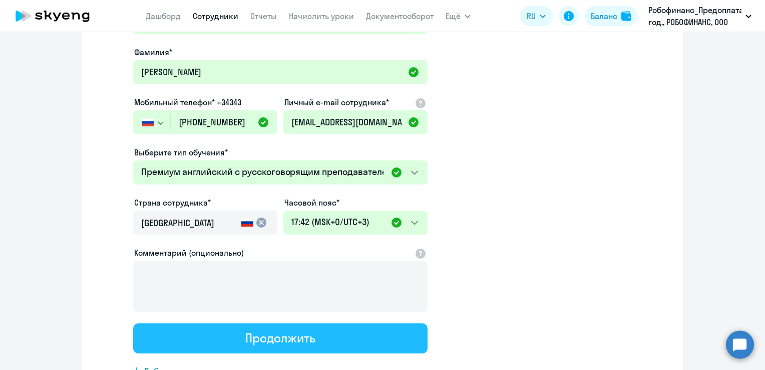
scroll to position [0, 0]
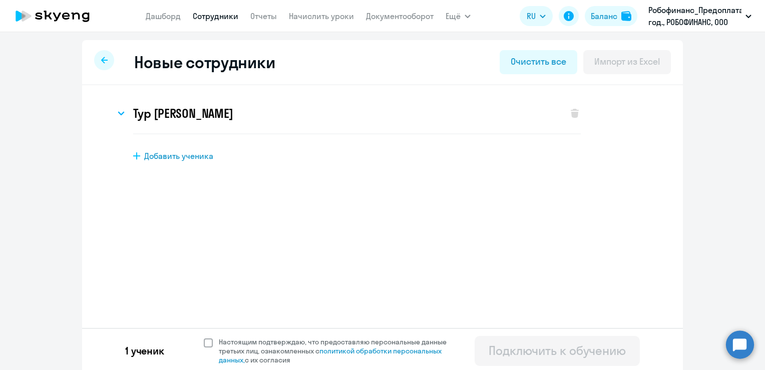
click at [208, 341] on span at bounding box center [208, 342] width 9 height 9
click at [204, 337] on input "Настоящим подтверждаю, что предоставляю персональные данные третьих лиц, ознако…" at bounding box center [203, 337] width 1 height 1
checkbox input "true"
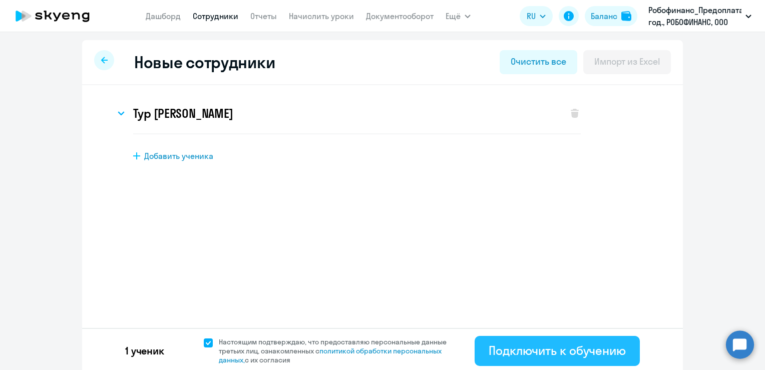
click at [511, 351] on div "Подключить к обучению" at bounding box center [557, 350] width 137 height 16
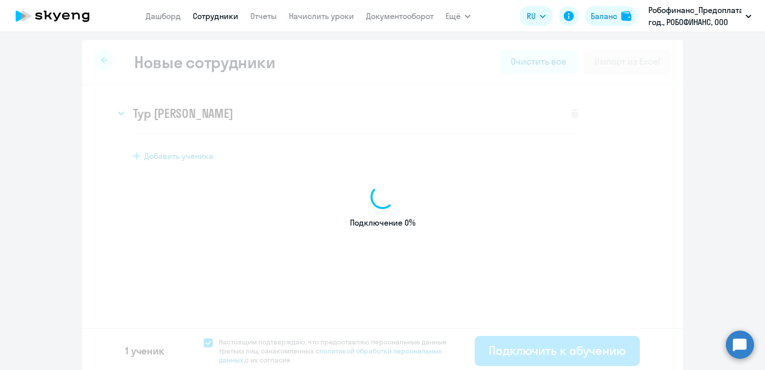
select select "english_adult_not_native_speaker"
select select "7"
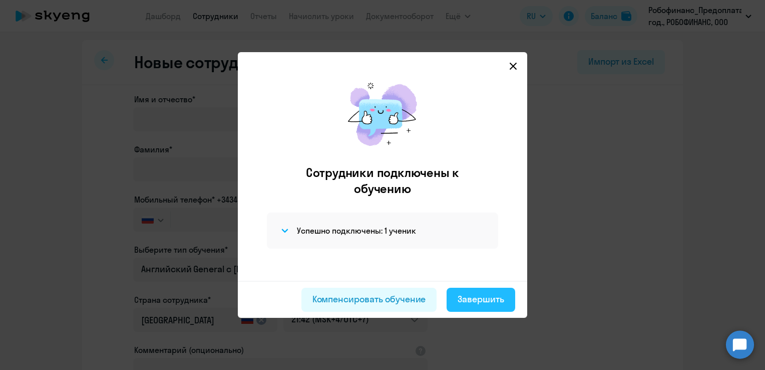
click at [472, 298] on div "Завершить" at bounding box center [481, 298] width 47 height 13
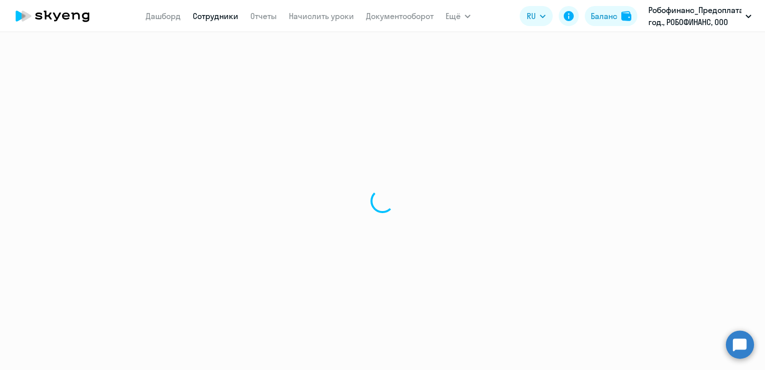
select select "30"
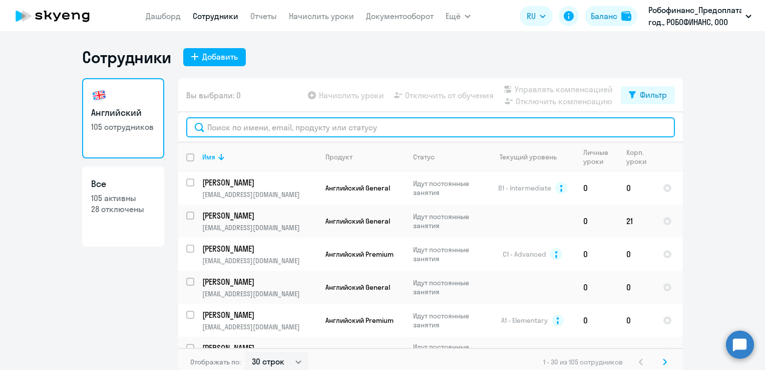
click at [260, 127] on input "text" at bounding box center [430, 127] width 489 height 20
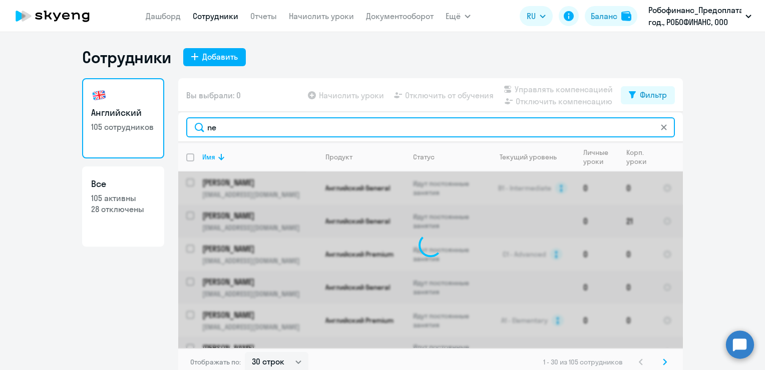
type input "n"
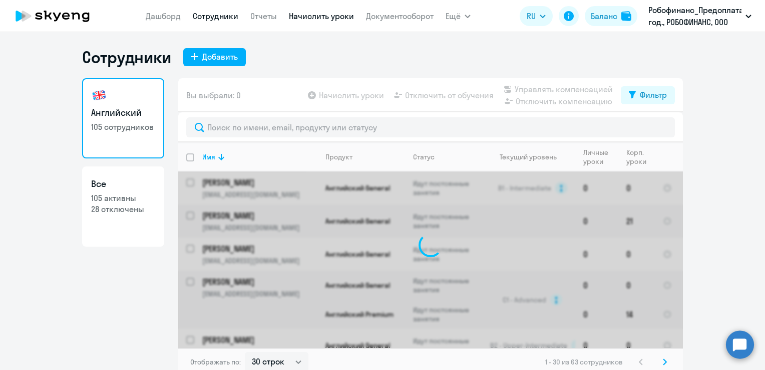
click at [316, 21] on link "Начислить уроки" at bounding box center [321, 16] width 65 height 10
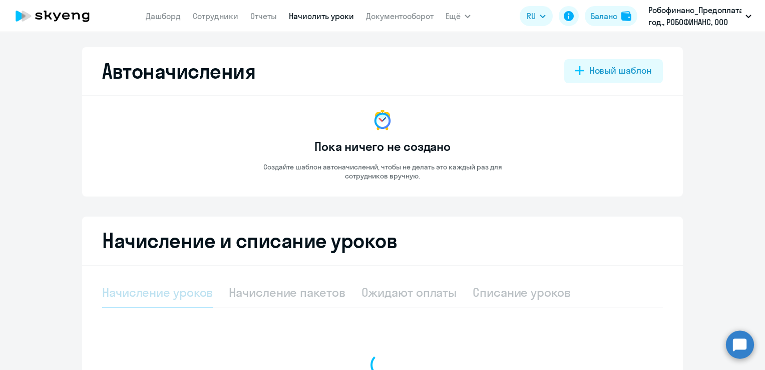
select select "10"
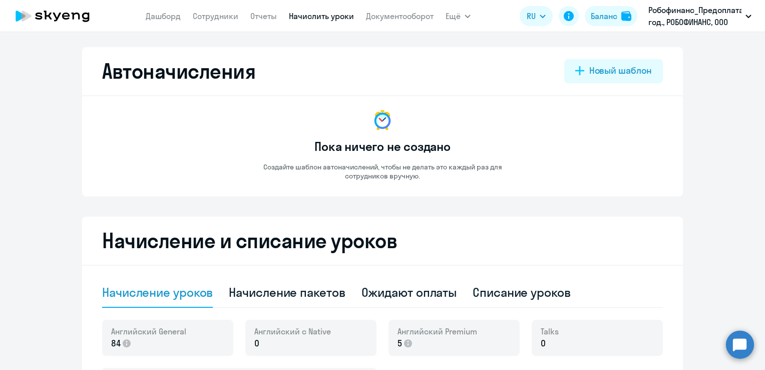
scroll to position [295, 0]
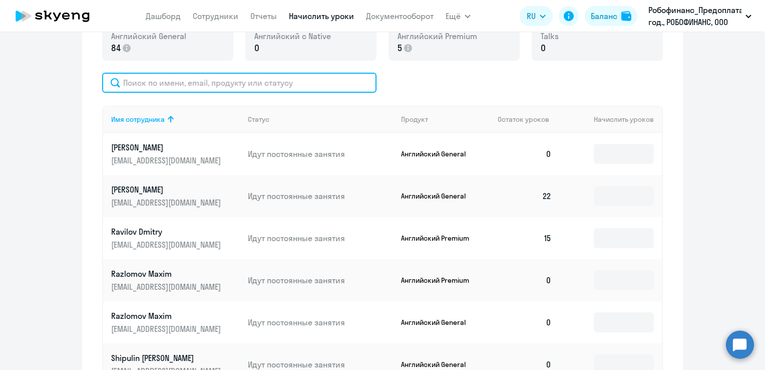
click at [307, 83] on input "text" at bounding box center [239, 83] width 274 height 20
type input "n"
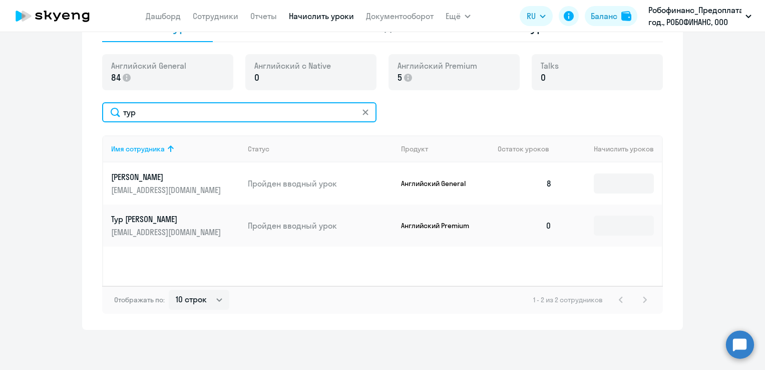
scroll to position [265, 0]
type input "тур"
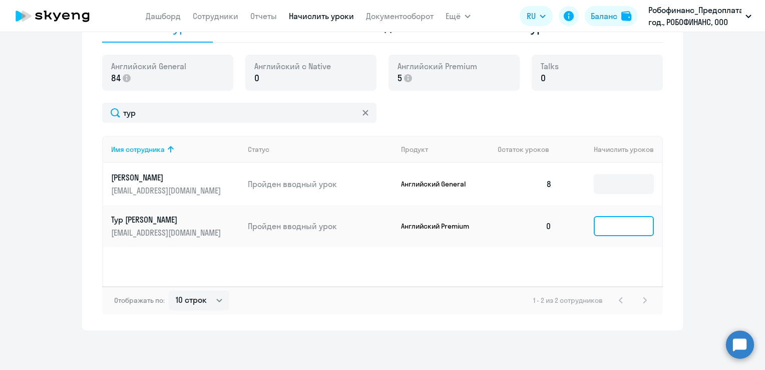
click at [600, 227] on input at bounding box center [624, 226] width 60 height 20
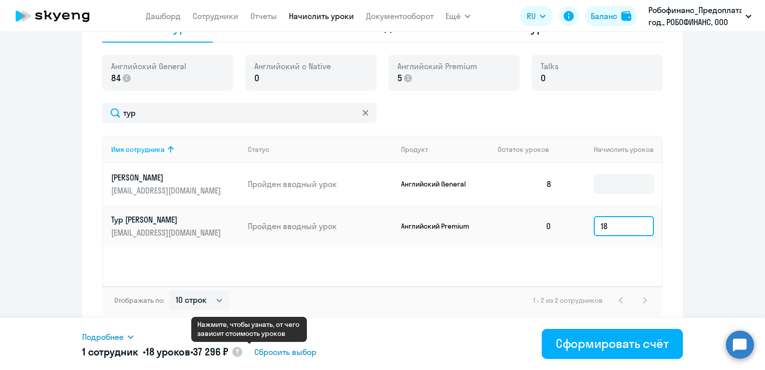
type input "18"
click at [242, 352] on circle at bounding box center [237, 352] width 10 height 10
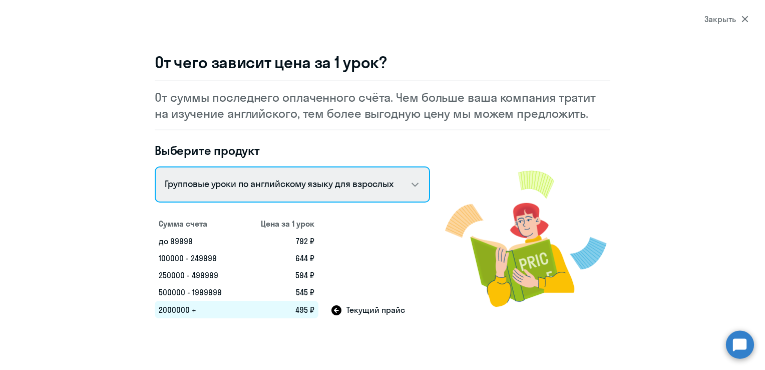
click at [402, 179] on select "Talks 15 минутные разговоры на английском Английский General с русскоговорящим …" at bounding box center [292, 184] width 275 height 36
select select "english_adult_not_native_speaker_premium"
click at [155, 166] on select "Talks 15 минутные разговоры на английском Английский General с русскоговорящим …" at bounding box center [292, 184] width 275 height 36
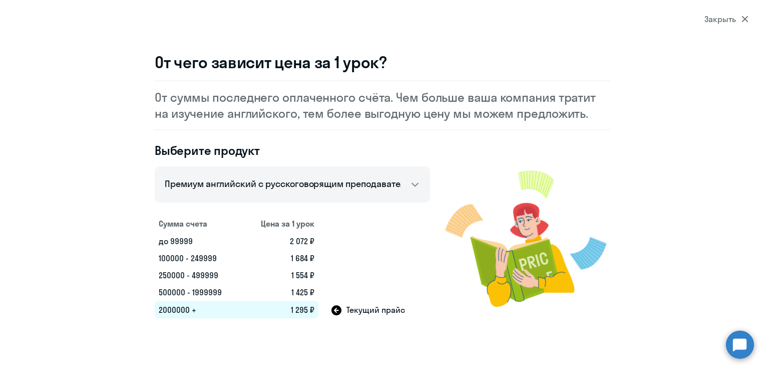
click at [744, 18] on icon at bounding box center [745, 19] width 7 height 7
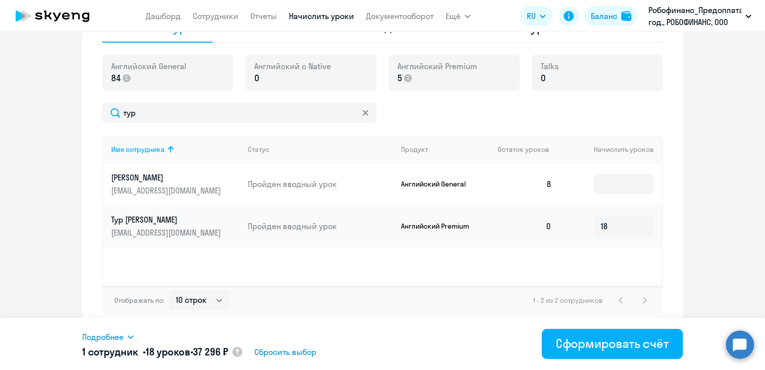
scroll to position [0, 0]
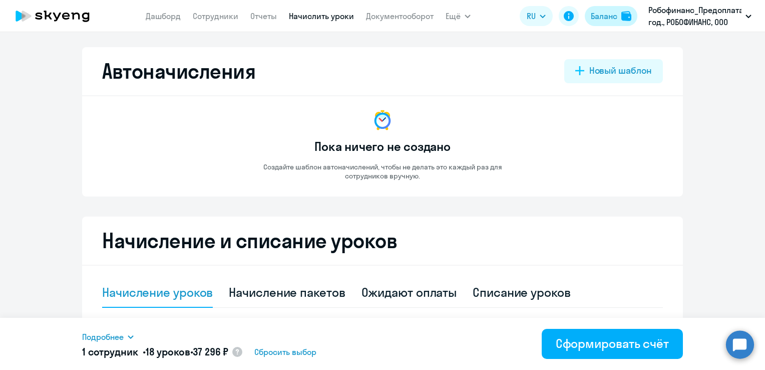
click at [620, 20] on button "Баланс" at bounding box center [611, 16] width 53 height 20
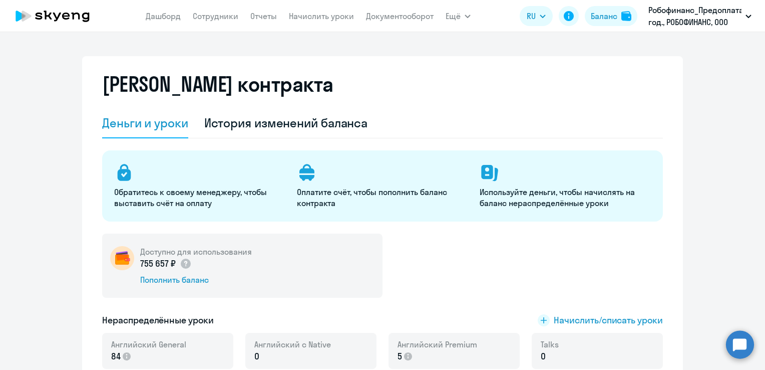
scroll to position [295, 0]
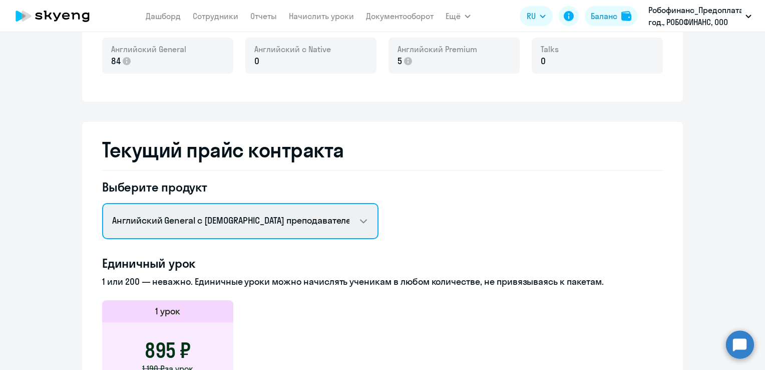
click at [300, 221] on select "Английский General с русскоговорящим преподавателем Английский General с [DEMOG…" at bounding box center [240, 221] width 276 height 36
select select "english_adult_not_native_speaker_premium"
click at [102, 203] on select "Английский General с русскоговорящим преподавателем Английский General с [DEMOG…" at bounding box center [240, 221] width 276 height 36
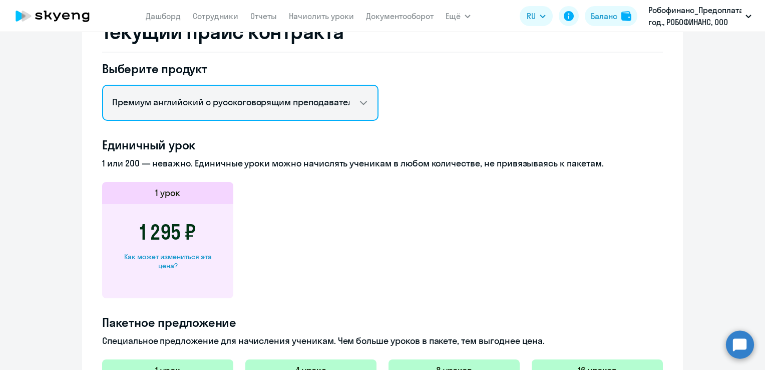
scroll to position [118, 0]
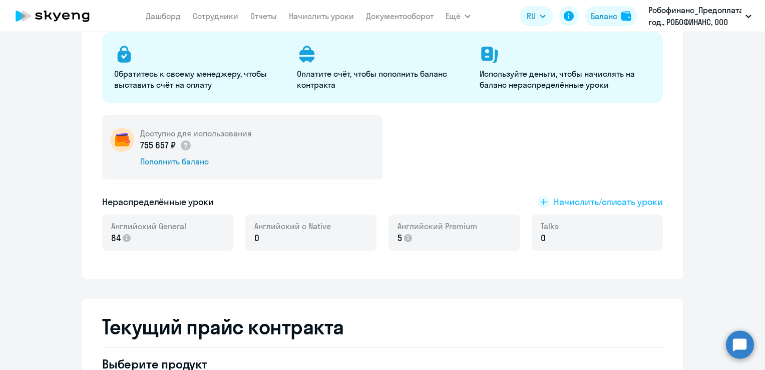
click at [606, 199] on span "Начислить/списать уроки" at bounding box center [608, 201] width 109 height 13
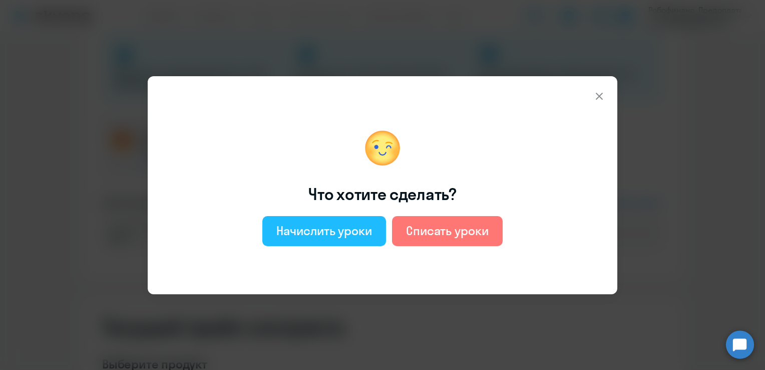
click at [363, 228] on div "Начислить уроки" at bounding box center [324, 230] width 96 height 16
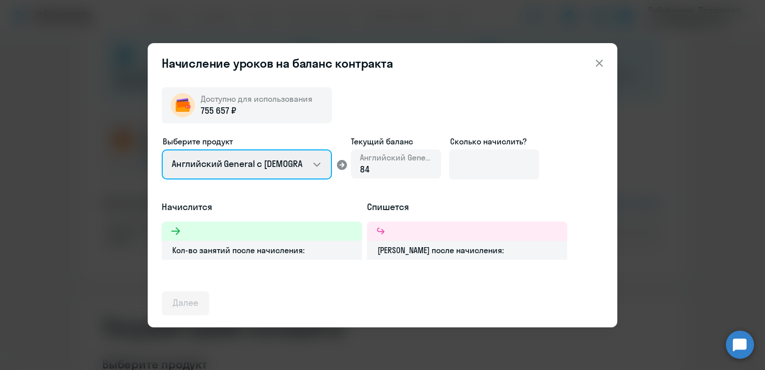
click at [309, 167] on select "Английский General с [DEMOGRAPHIC_DATA] преподавателем Английский General с [DE…" at bounding box center [247, 164] width 170 height 30
select select "english_adult_not_native_speaker_premium"
click at [162, 149] on select "Английский General с [DEMOGRAPHIC_DATA] преподавателем Английский General с [DE…" at bounding box center [247, 164] width 170 height 30
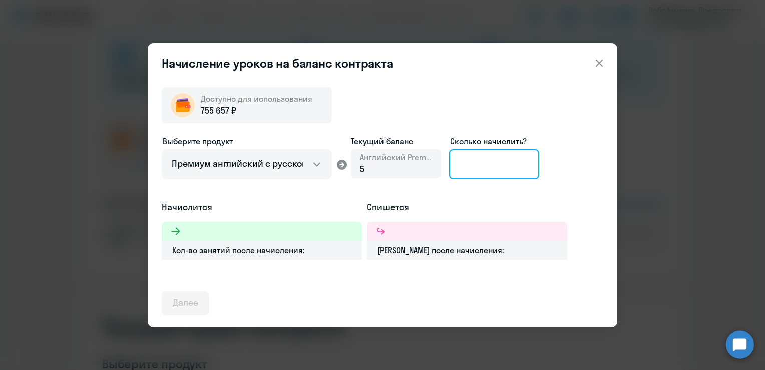
click at [478, 162] on input at bounding box center [494, 164] width 90 height 30
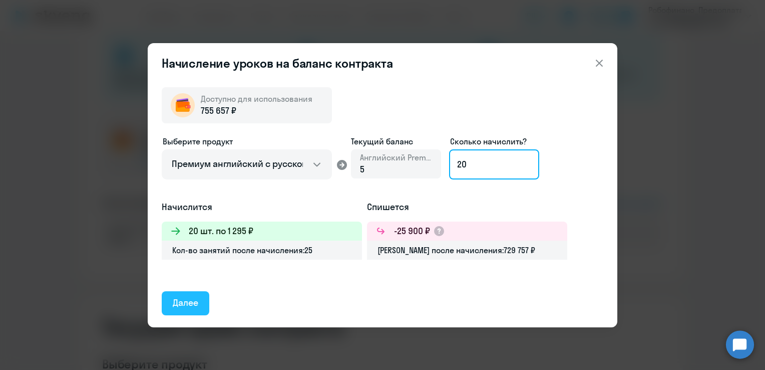
type input "20"
click at [180, 301] on div "Далее" at bounding box center [186, 302] width 26 height 13
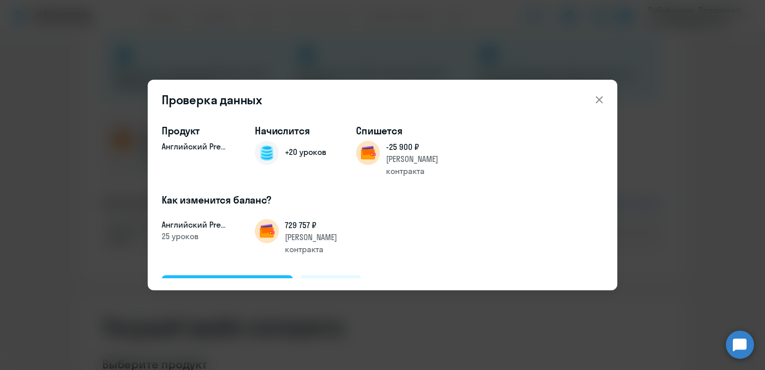
click at [219, 280] on div "Подтвердить и начислить" at bounding box center [227, 286] width 109 height 13
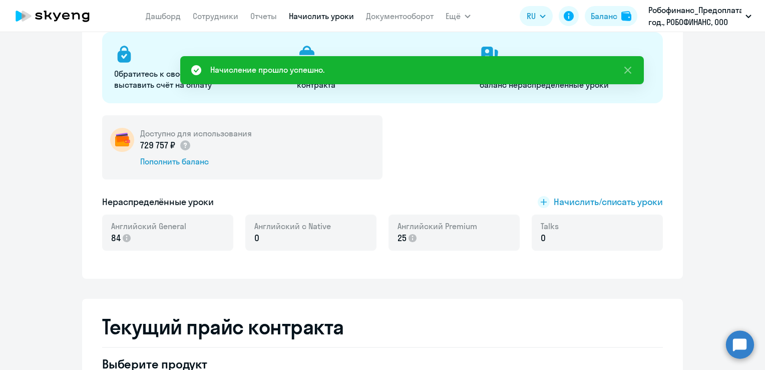
click at [310, 15] on link "Начислить уроки" at bounding box center [321, 16] width 65 height 10
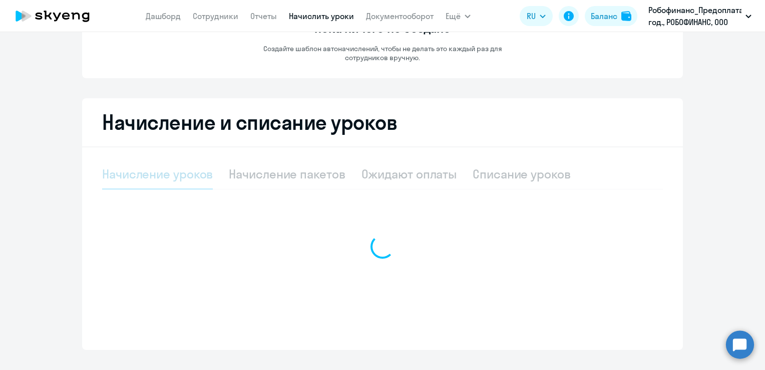
select select "10"
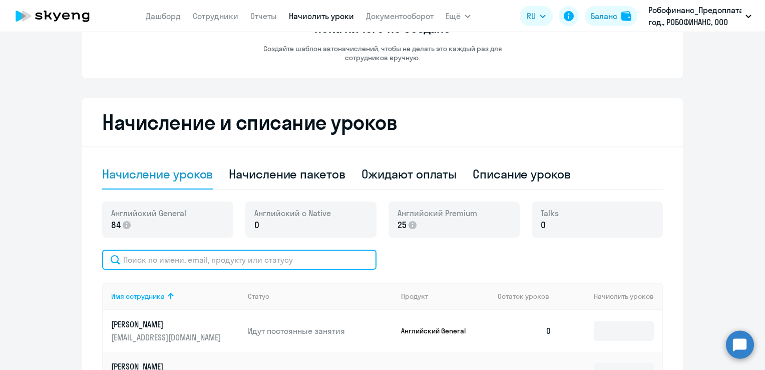
click at [226, 260] on input "text" at bounding box center [239, 259] width 274 height 20
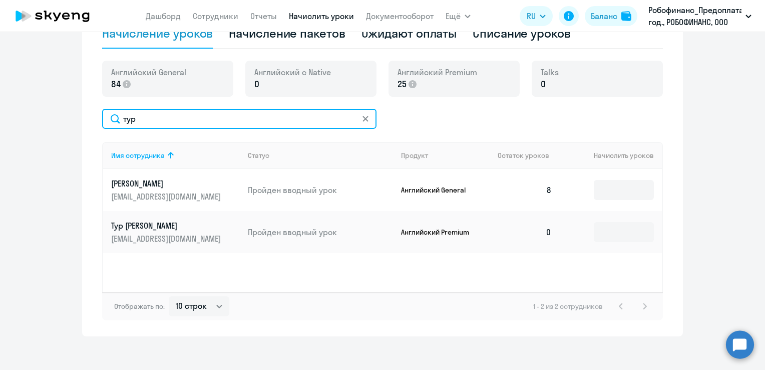
scroll to position [265, 0]
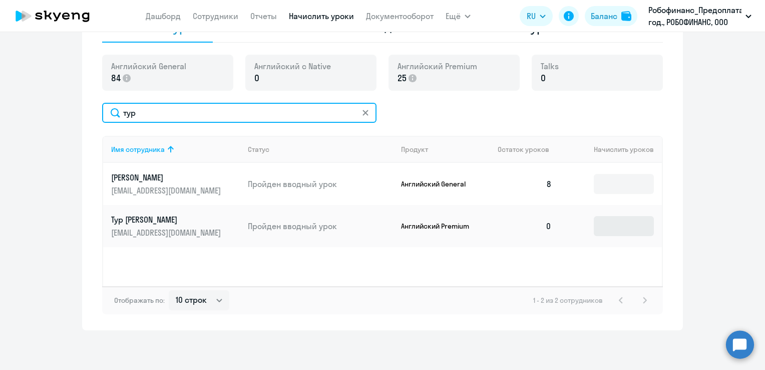
type input "тур"
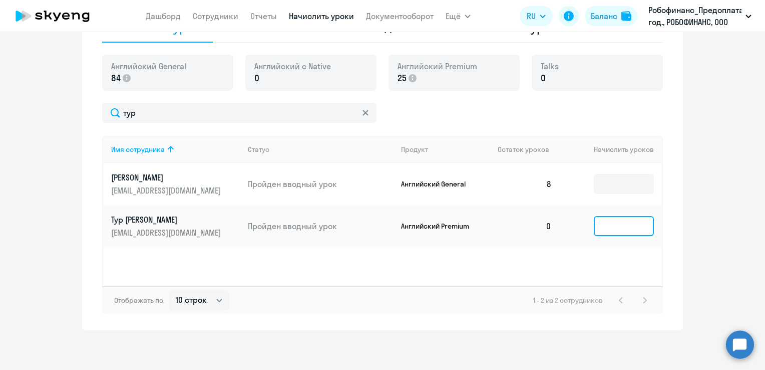
click at [615, 220] on input at bounding box center [624, 226] width 60 height 20
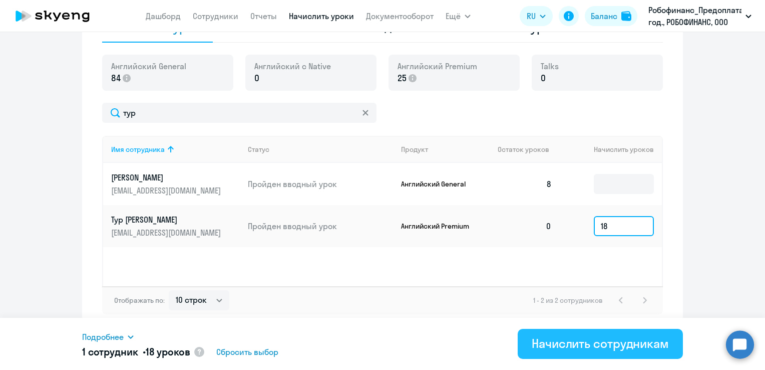
type input "18"
click at [578, 344] on div "Начислить сотрудникам" at bounding box center [600, 343] width 137 height 16
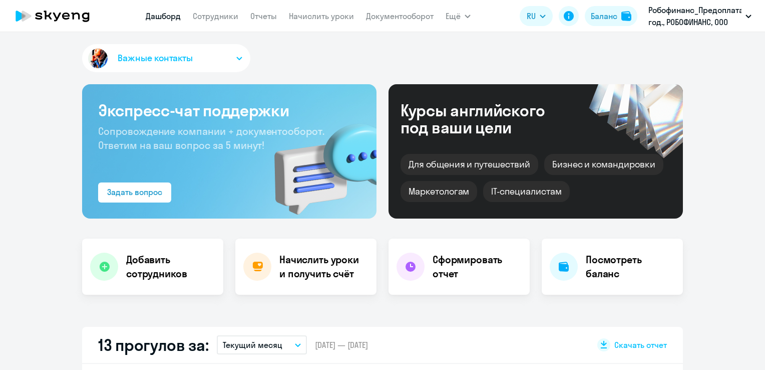
select select "30"
drag, startPoint x: 0, startPoint y: 0, endPoint x: 218, endPoint y: 16, distance: 218.9
click at [218, 16] on link "Сотрудники" at bounding box center [216, 16] width 46 height 10
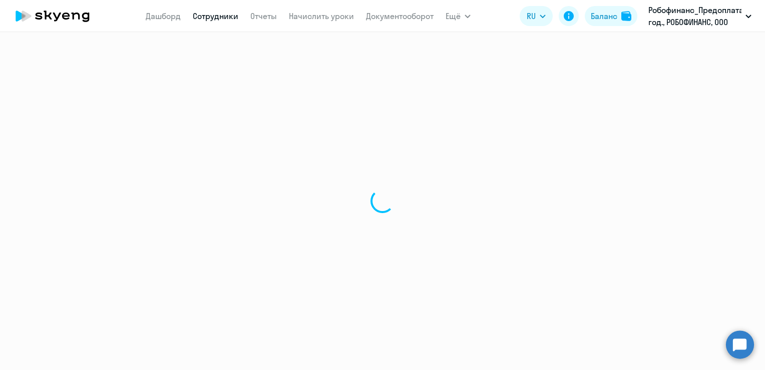
select select "30"
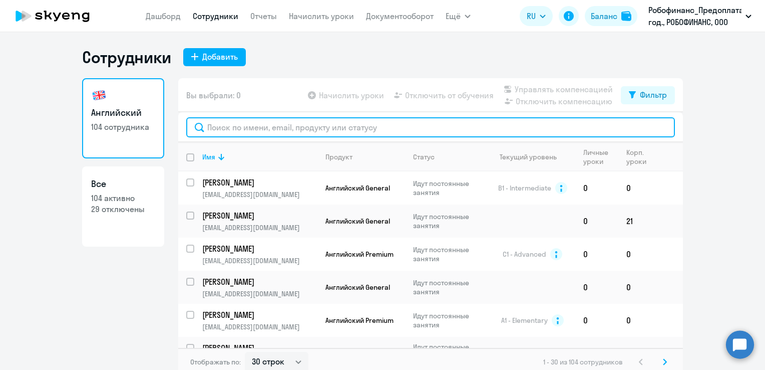
click at [229, 124] on input "text" at bounding box center [430, 127] width 489 height 20
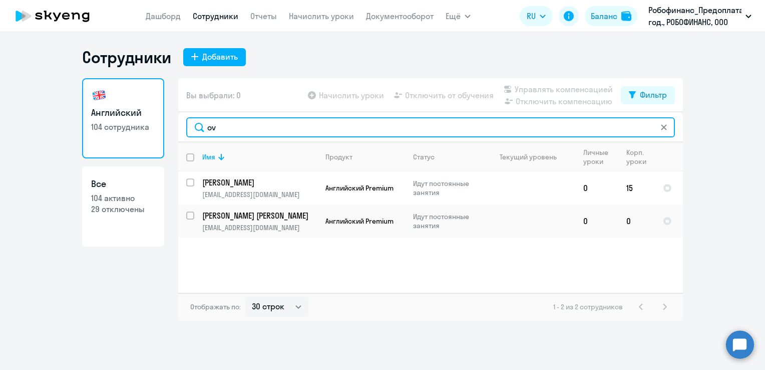
type input "o"
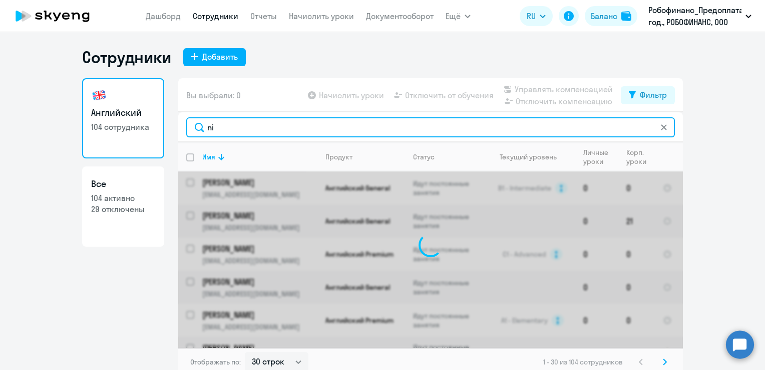
type input "n"
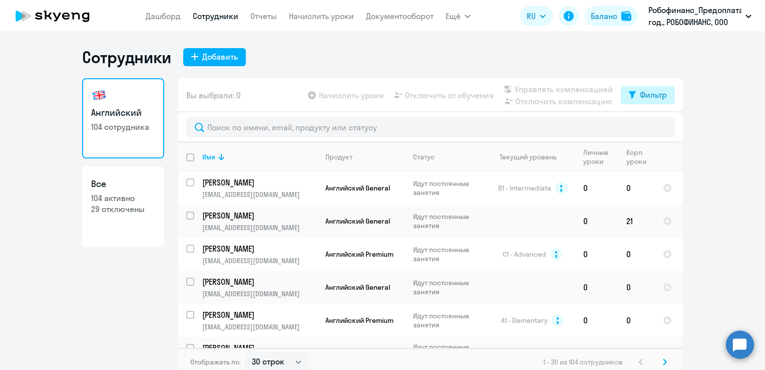
click at [647, 98] on div "Фильтр" at bounding box center [653, 95] width 27 height 12
click at [660, 126] on span at bounding box center [654, 128] width 17 height 10
click at [646, 127] on input "checkbox" at bounding box center [646, 127] width 1 height 1
checkbox input "true"
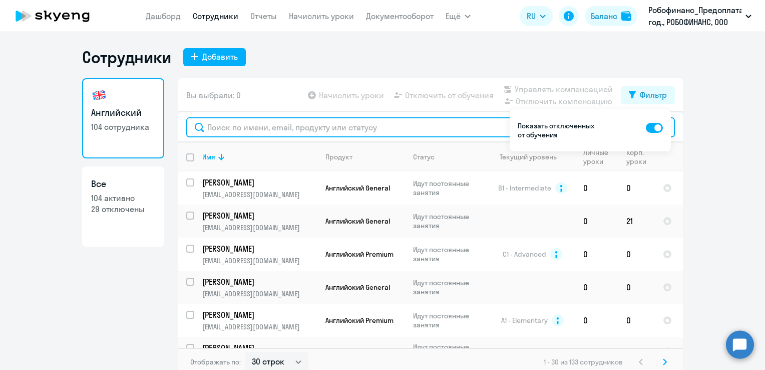
click at [246, 133] on input "text" at bounding box center [430, 127] width 489 height 20
type input "j"
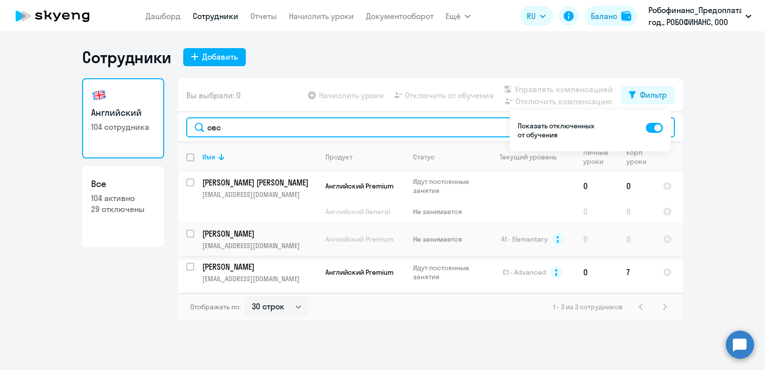
type input "овс"
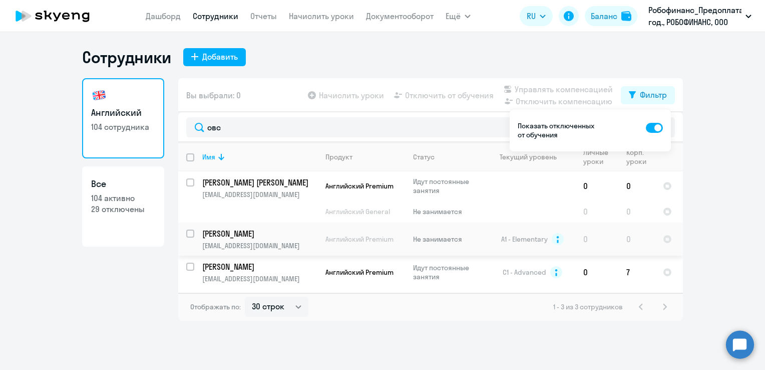
click at [231, 238] on p "[PERSON_NAME]" at bounding box center [258, 233] width 113 height 11
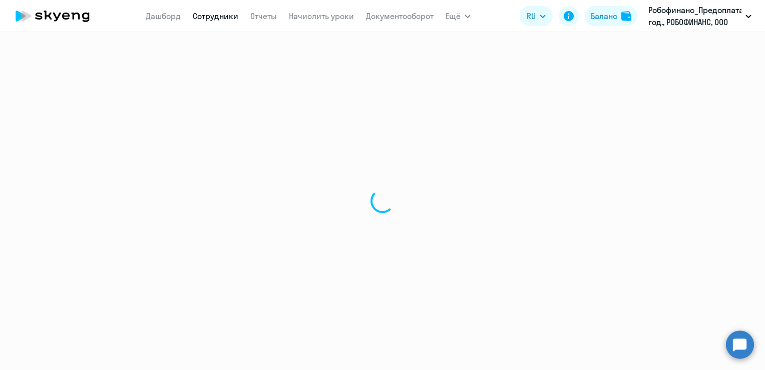
select select "english"
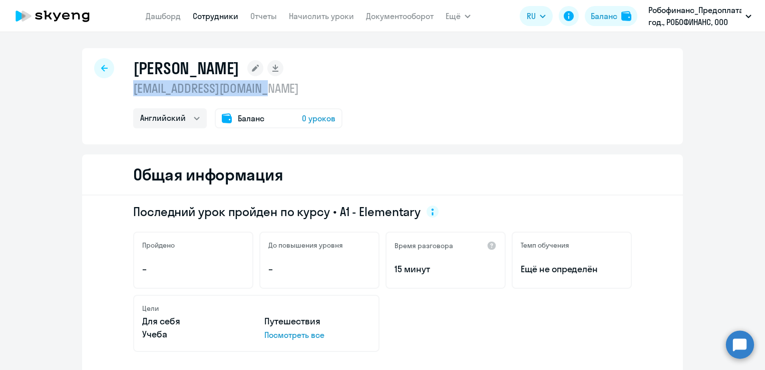
drag, startPoint x: 276, startPoint y: 89, endPoint x: 115, endPoint y: 92, distance: 161.8
click at [115, 92] on div "[PERSON_NAME] [EMAIL_ADDRESS][DOMAIN_NAME] Английский Баланс 0 уроков" at bounding box center [382, 96] width 601 height 96
copy p "[EMAIL_ADDRESS][DOMAIN_NAME]"
